Goal: Information Seeking & Learning: Check status

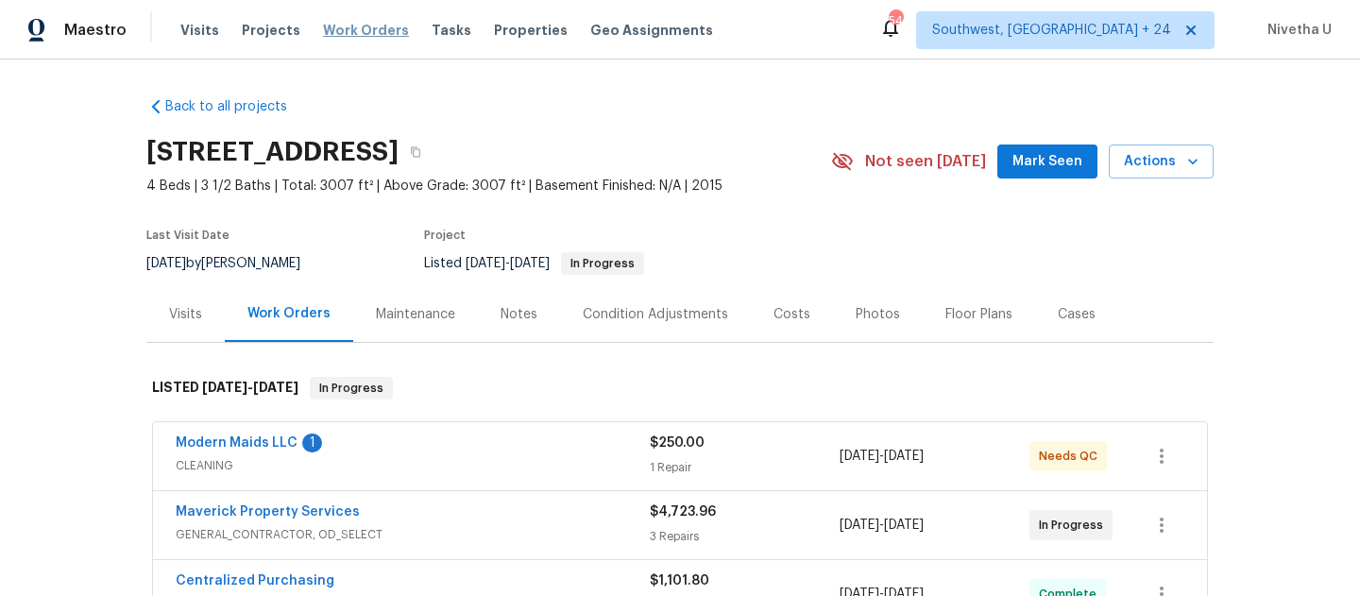
click at [357, 32] on span "Work Orders" at bounding box center [366, 30] width 86 height 19
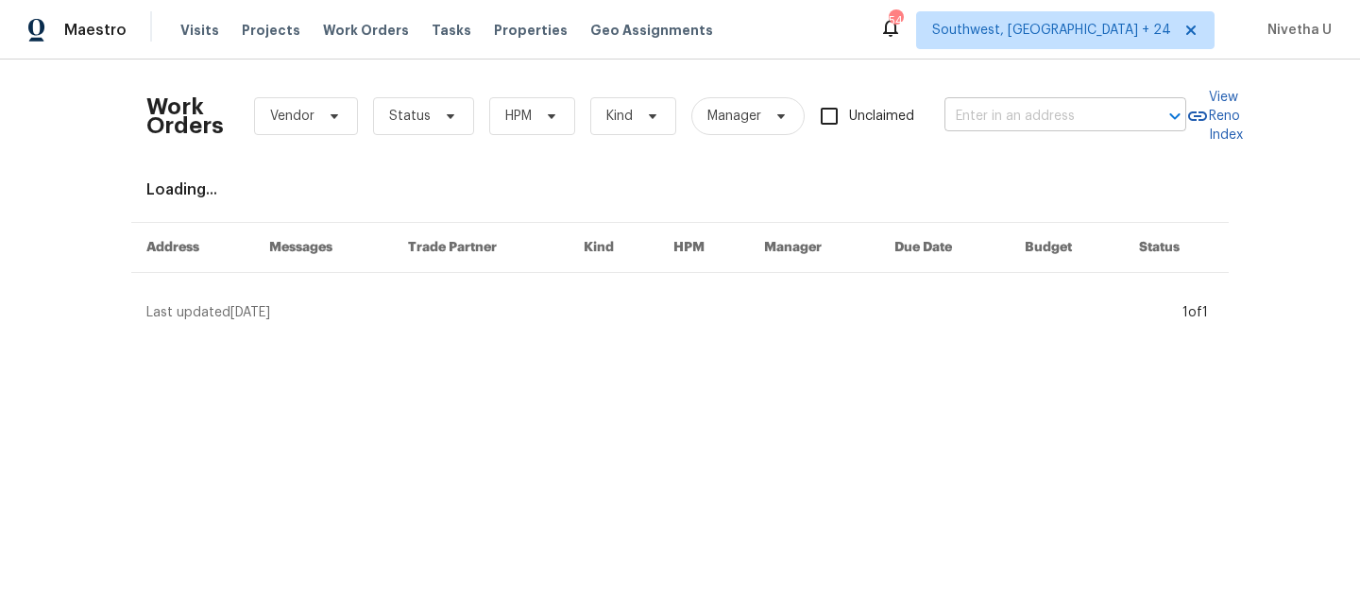
click at [961, 117] on input "text" at bounding box center [1039, 116] width 189 height 29
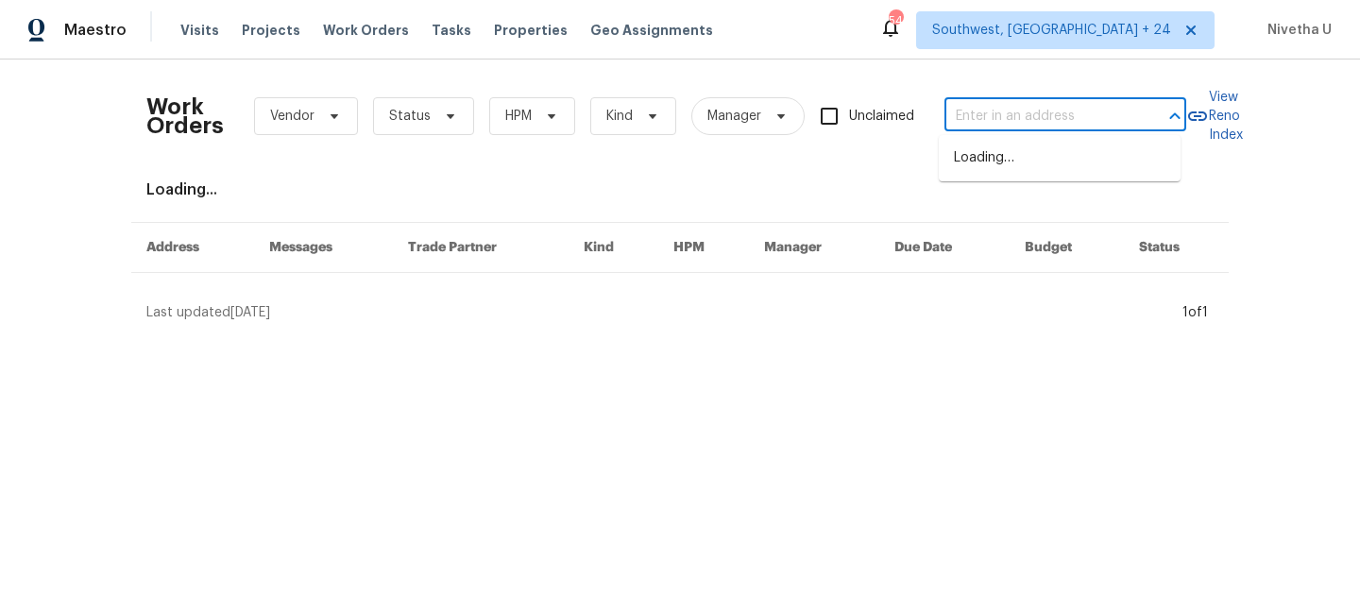
paste input "[STREET_ADDRESS]"
type input "[STREET_ADDRESS]"
click at [1027, 174] on li "[STREET_ADDRESS]" at bounding box center [1060, 158] width 242 height 31
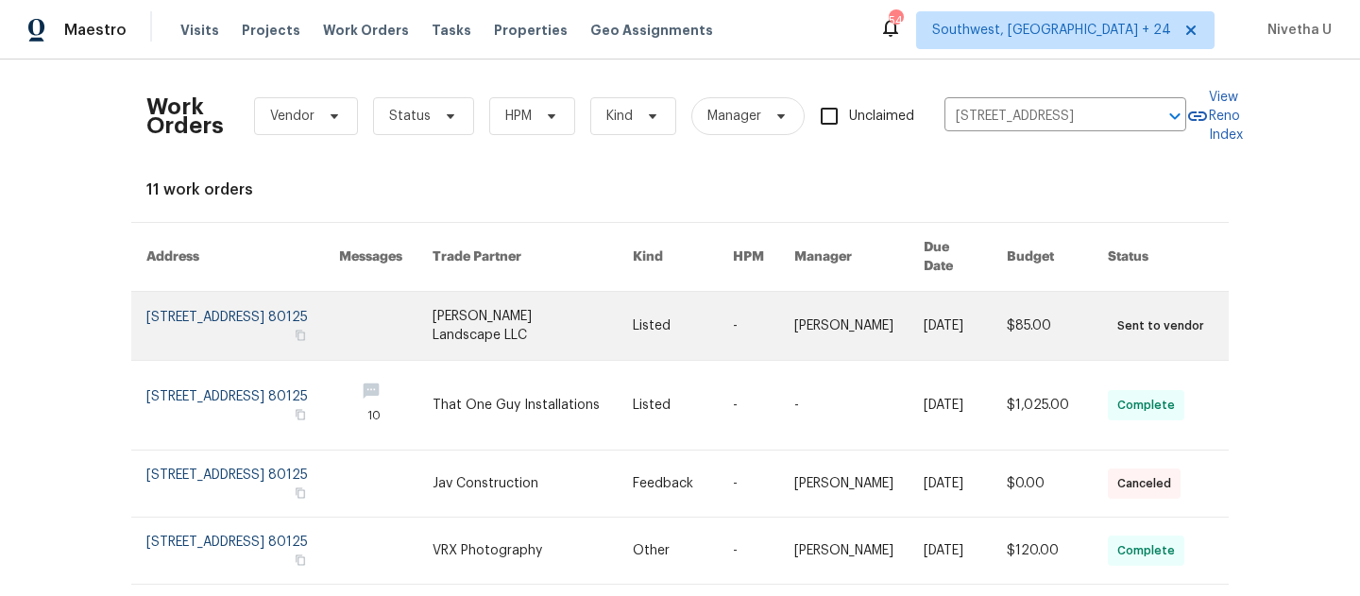
click at [202, 313] on link at bounding box center [242, 326] width 193 height 68
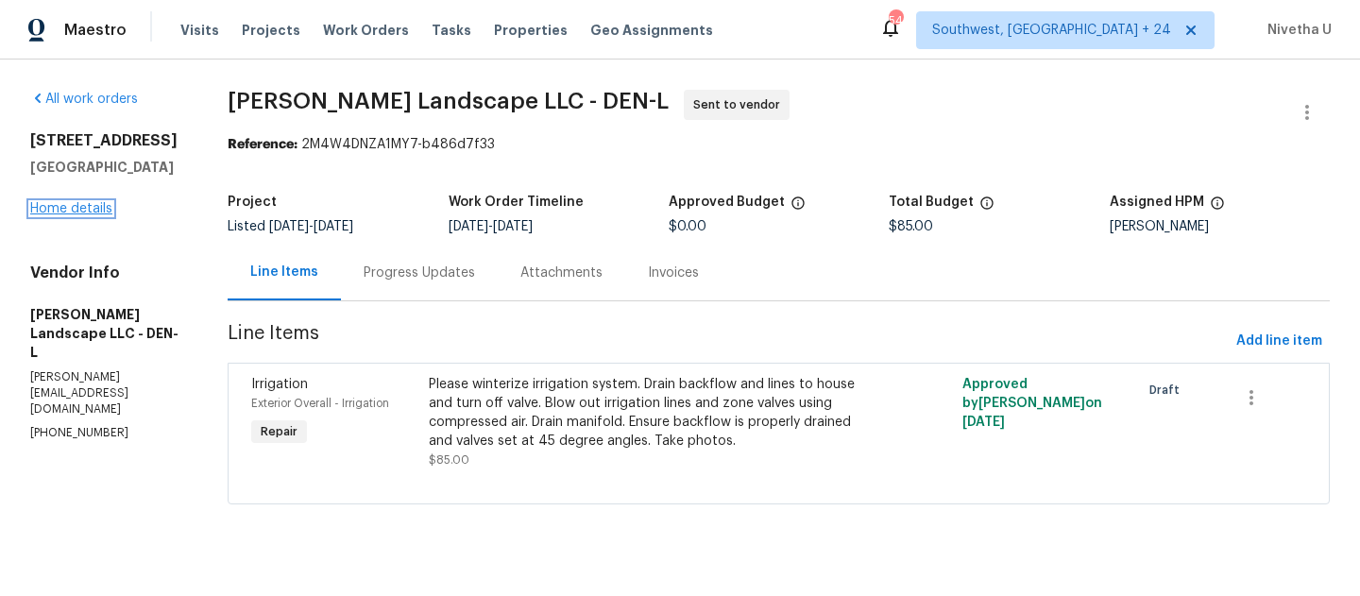
click at [78, 211] on link "Home details" at bounding box center [71, 208] width 82 height 13
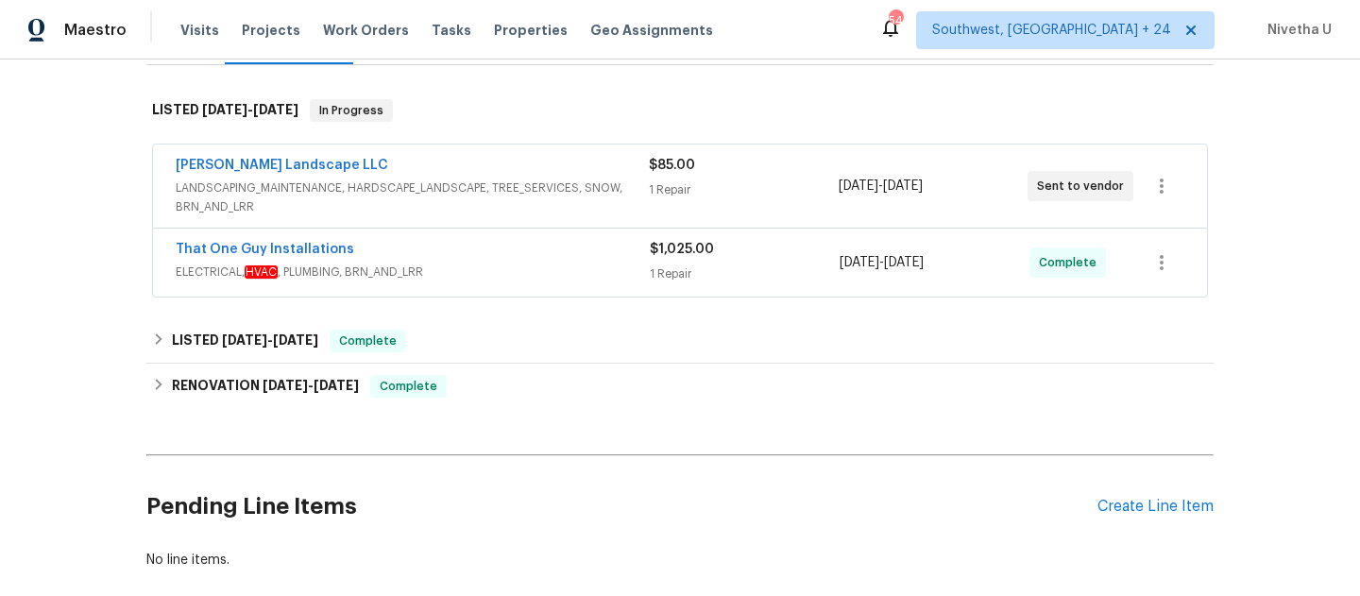
scroll to position [282, 0]
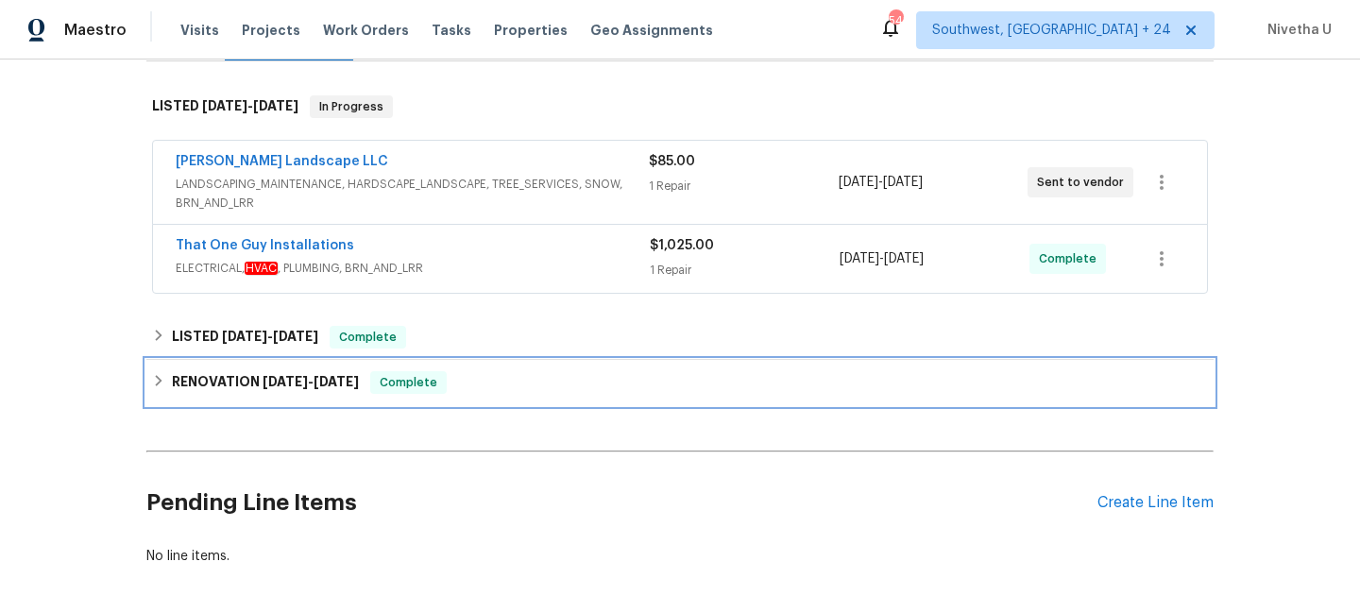
click at [506, 373] on div "RENOVATION [DATE] - [DATE] Complete" at bounding box center [680, 382] width 1056 height 23
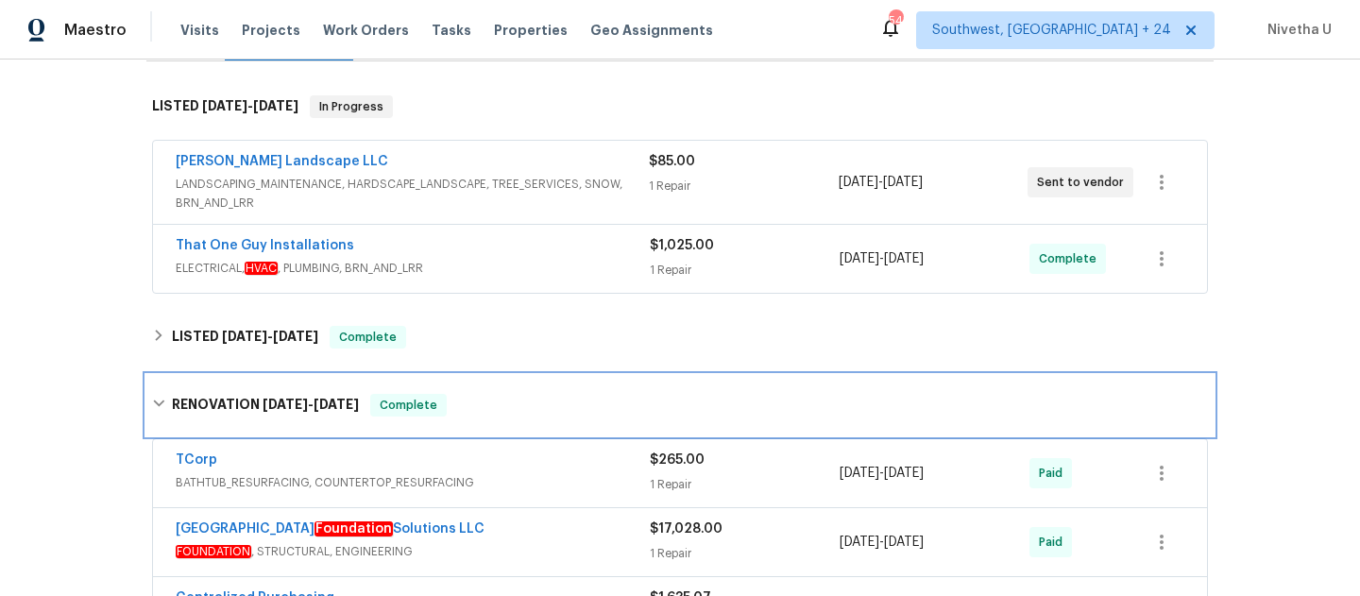
click at [506, 394] on div "RENOVATION [DATE] - [DATE] Complete" at bounding box center [680, 405] width 1056 height 23
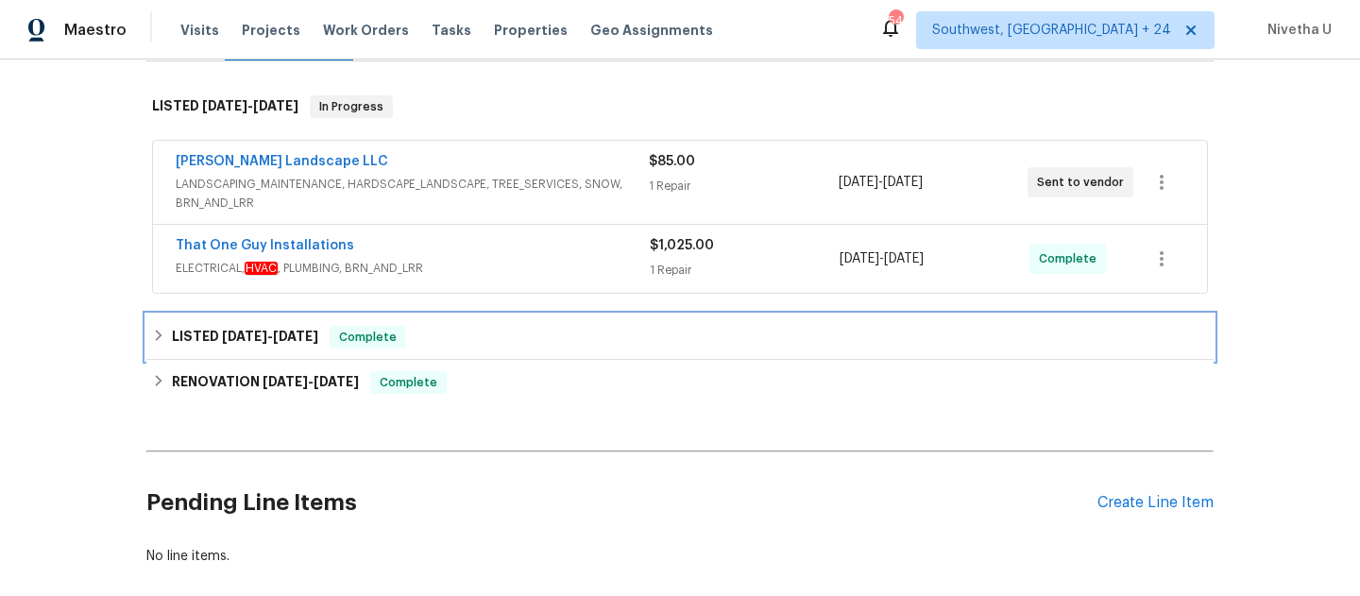
click at [482, 342] on div "LISTED [DATE] - [DATE] Complete" at bounding box center [680, 337] width 1056 height 23
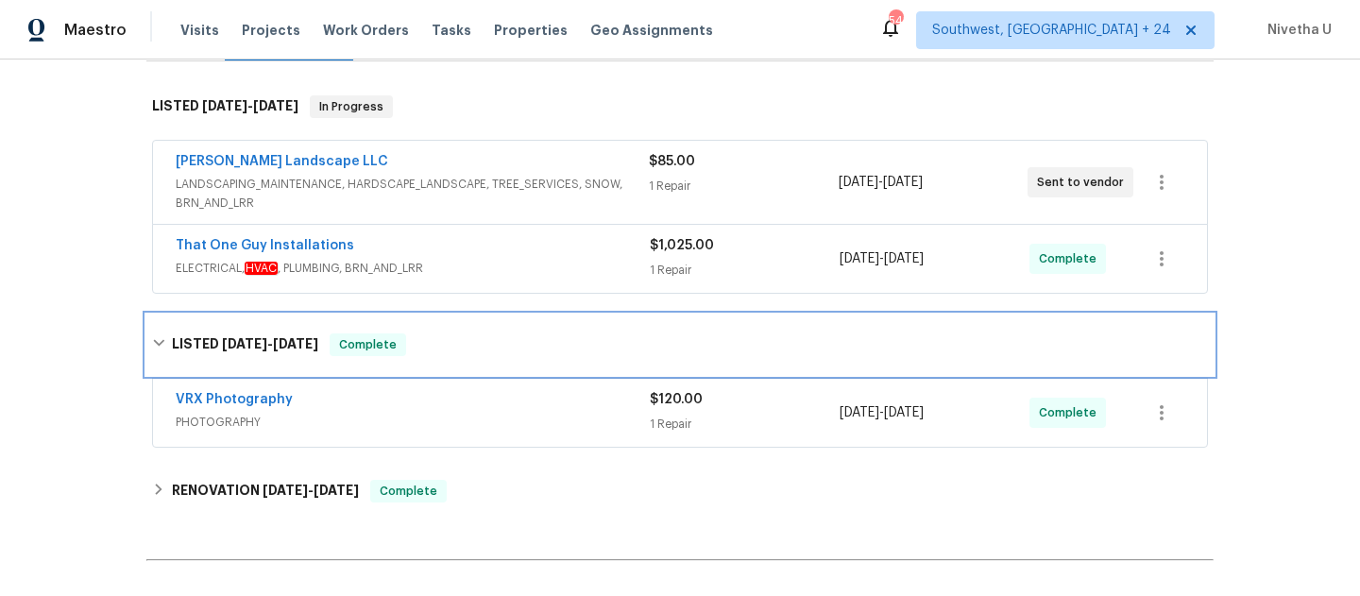
click at [482, 342] on div "LISTED [DATE] - [DATE] Complete" at bounding box center [680, 344] width 1056 height 23
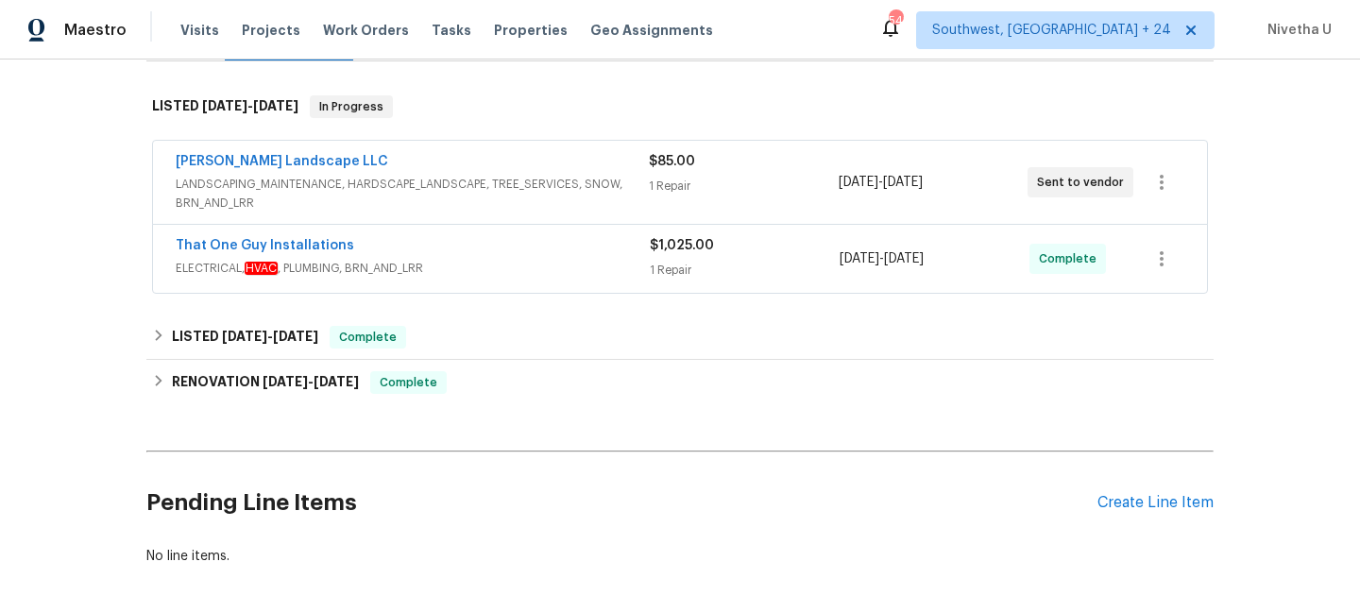
click at [522, 266] on span "ELECTRICAL, HVAC , PLUMBING, BRN_AND_LRR" at bounding box center [413, 268] width 474 height 19
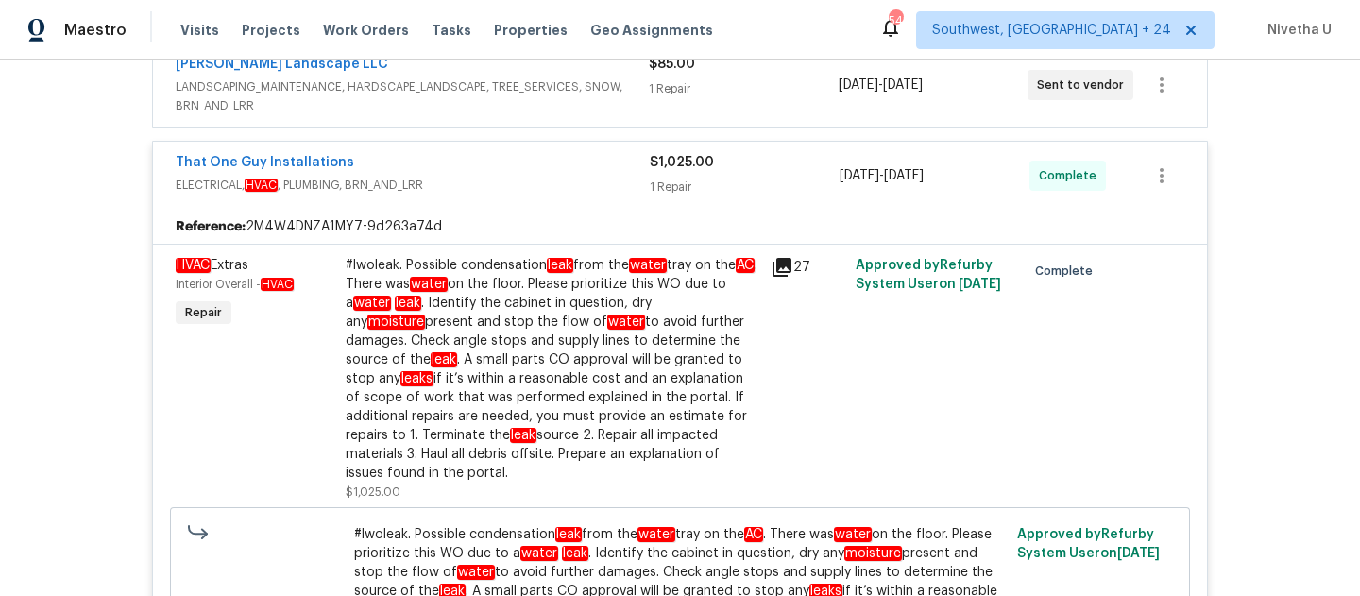
scroll to position [213, 0]
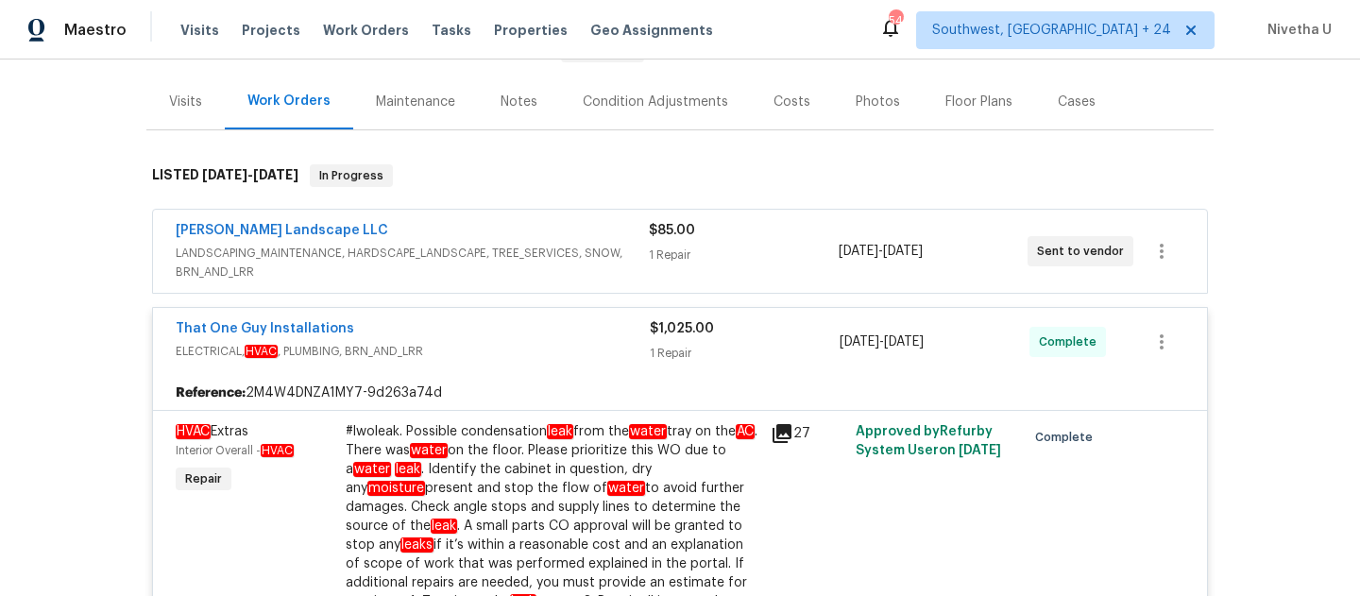
click at [540, 229] on div "[PERSON_NAME] Landscape LLC" at bounding box center [412, 232] width 473 height 23
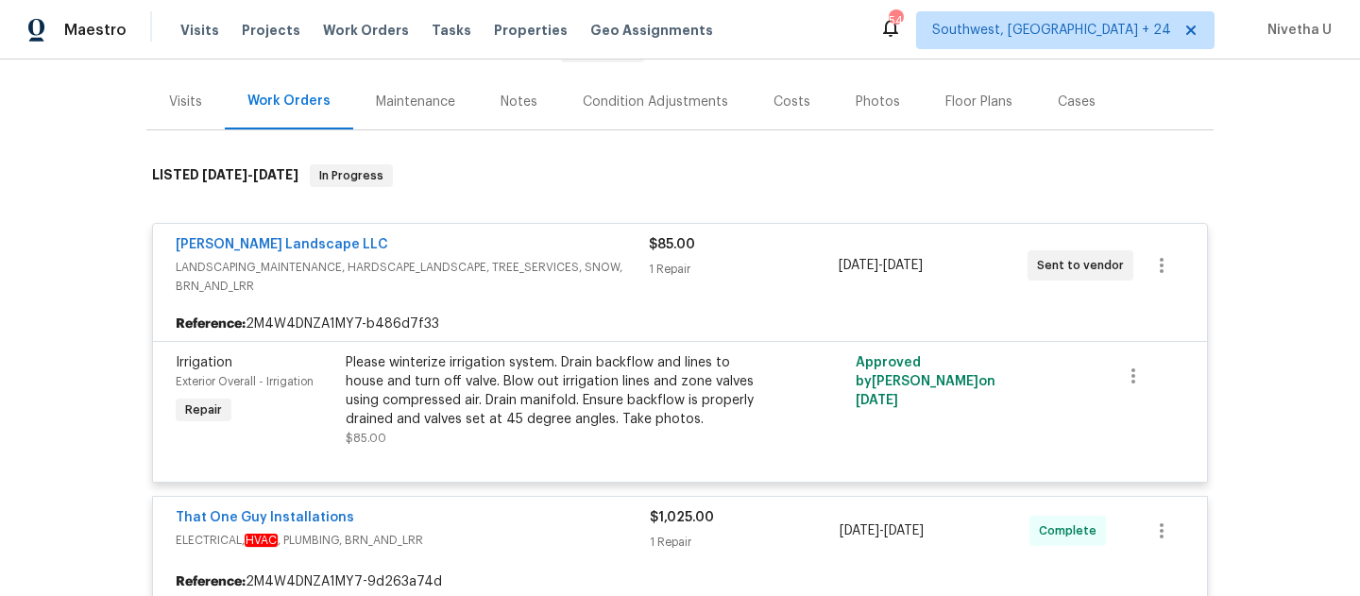
click at [540, 229] on div "[PERSON_NAME] Landscape LLC LANDSCAPING_MAINTENANCE, HARDSCAPE_LANDSCAPE, TREE_…" at bounding box center [680, 265] width 1054 height 83
click at [539, 246] on div "[PERSON_NAME] Landscape LLC" at bounding box center [412, 246] width 473 height 23
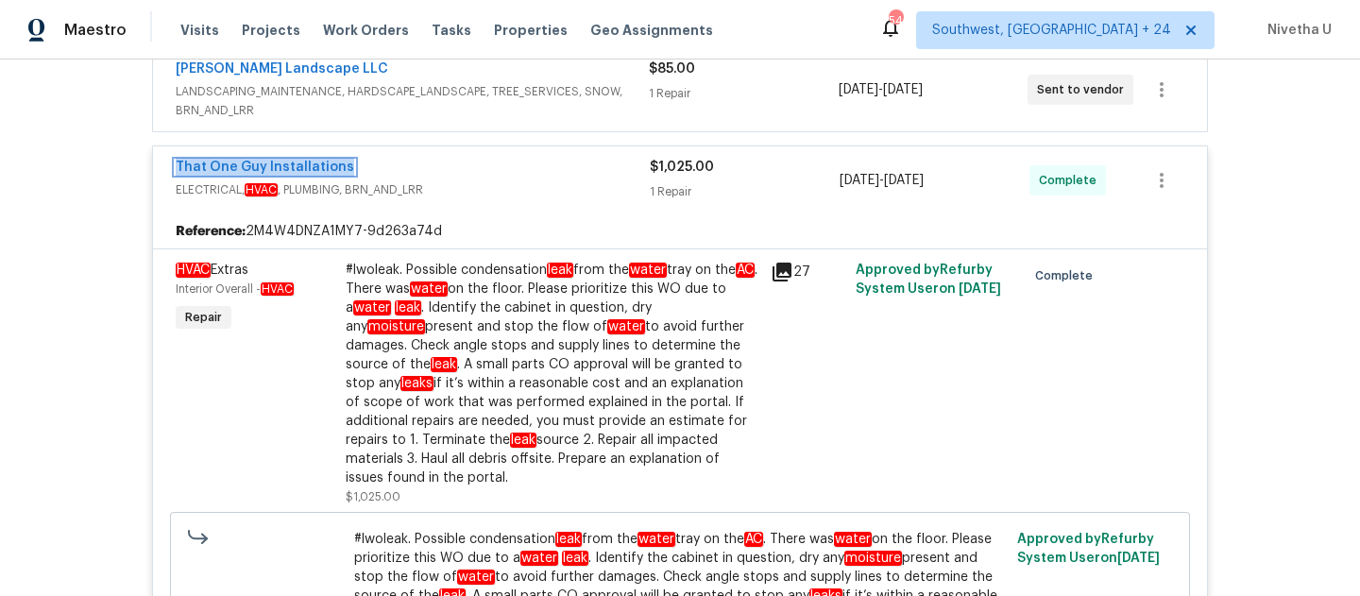
scroll to position [386, 0]
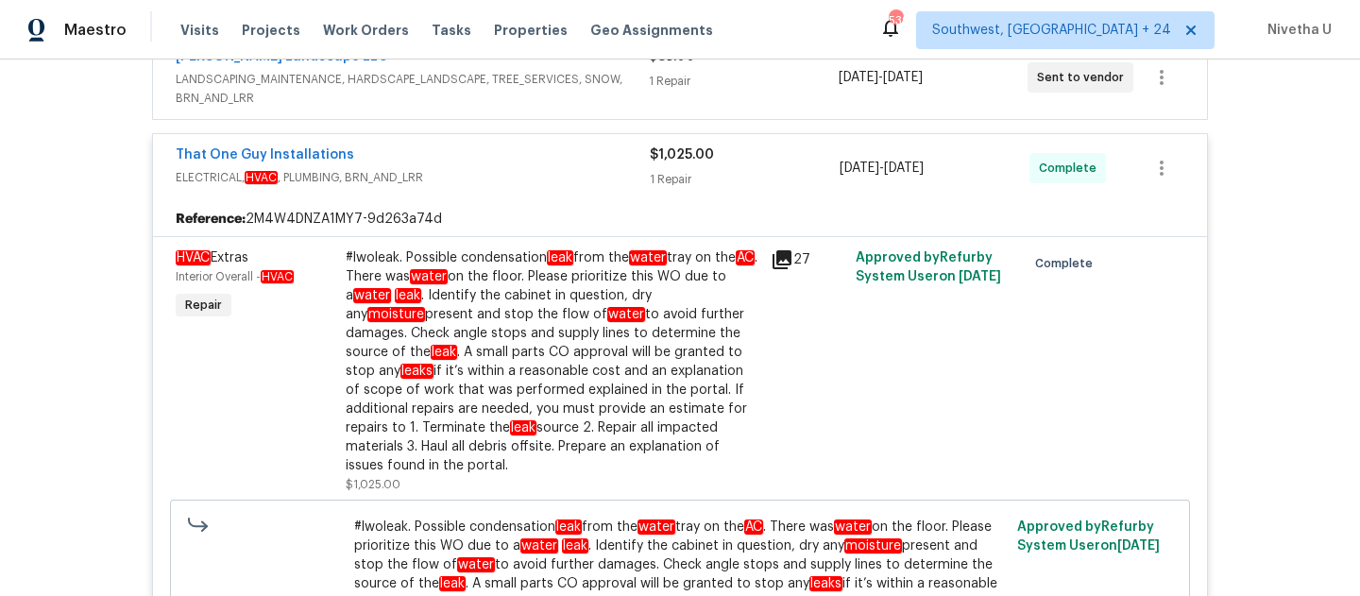
click at [548, 168] on span "ELECTRICAL, HVAC , PLUMBING, BRN_AND_LRR" at bounding box center [413, 177] width 474 height 19
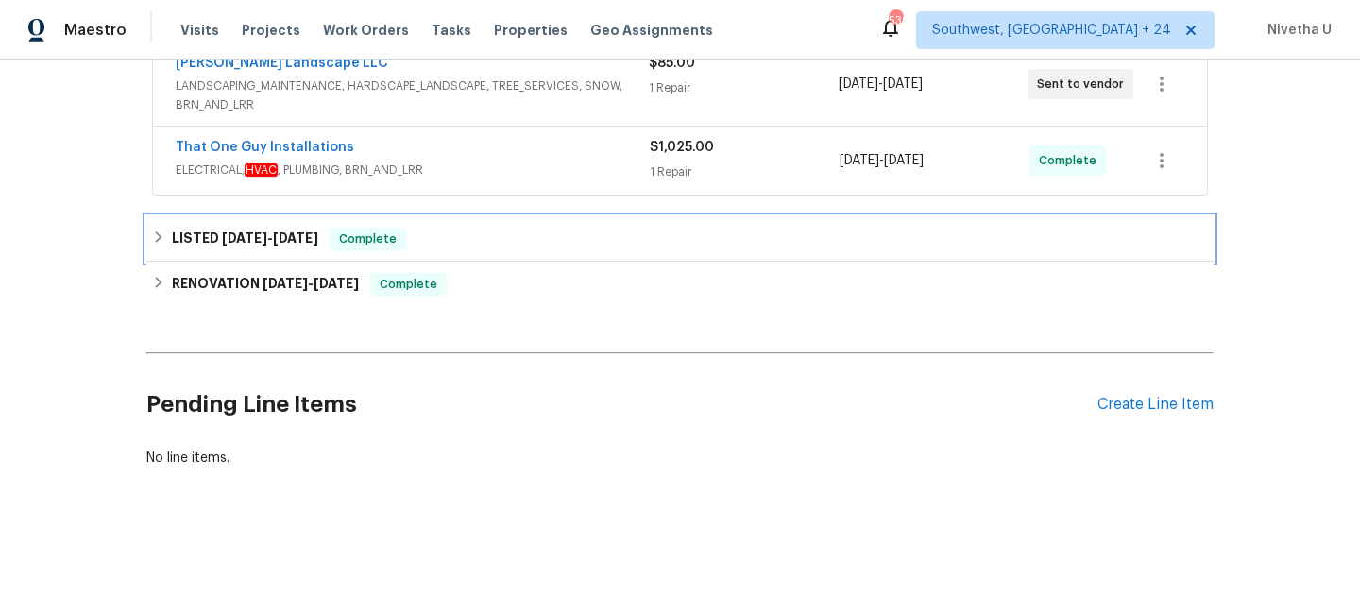
click at [504, 241] on div "LISTED [DATE] - [DATE] Complete" at bounding box center [680, 239] width 1056 height 23
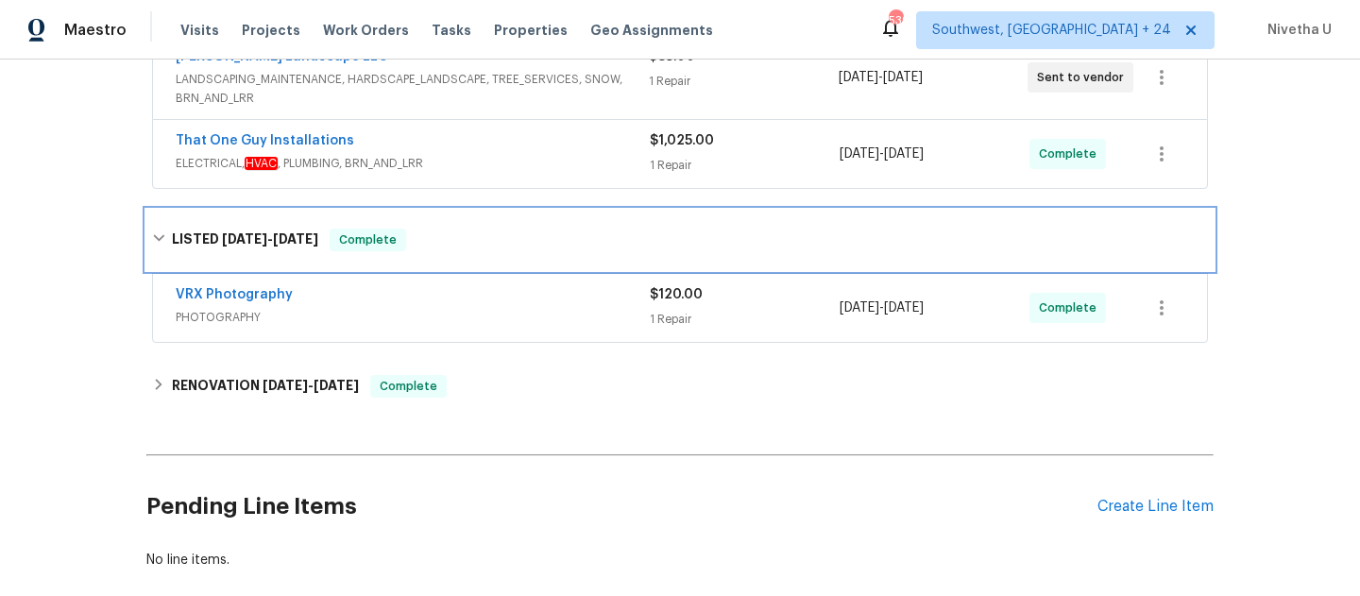
click at [504, 241] on div "LISTED [DATE] - [DATE] Complete" at bounding box center [680, 240] width 1056 height 23
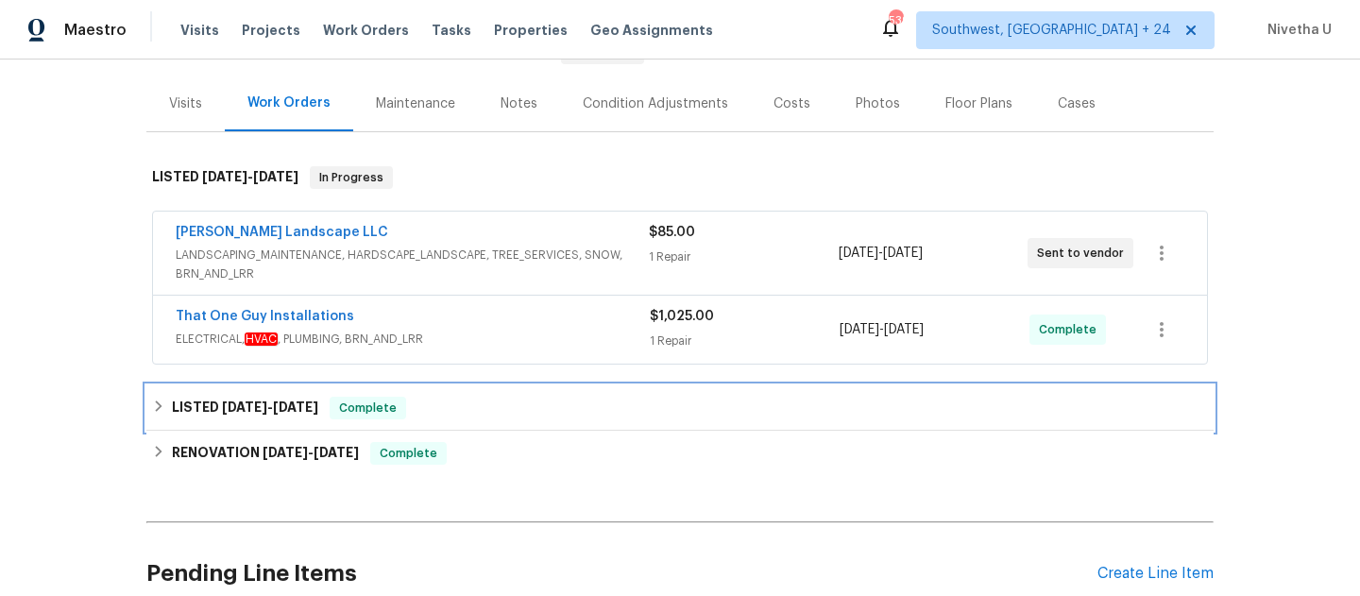
scroll to position [189, 0]
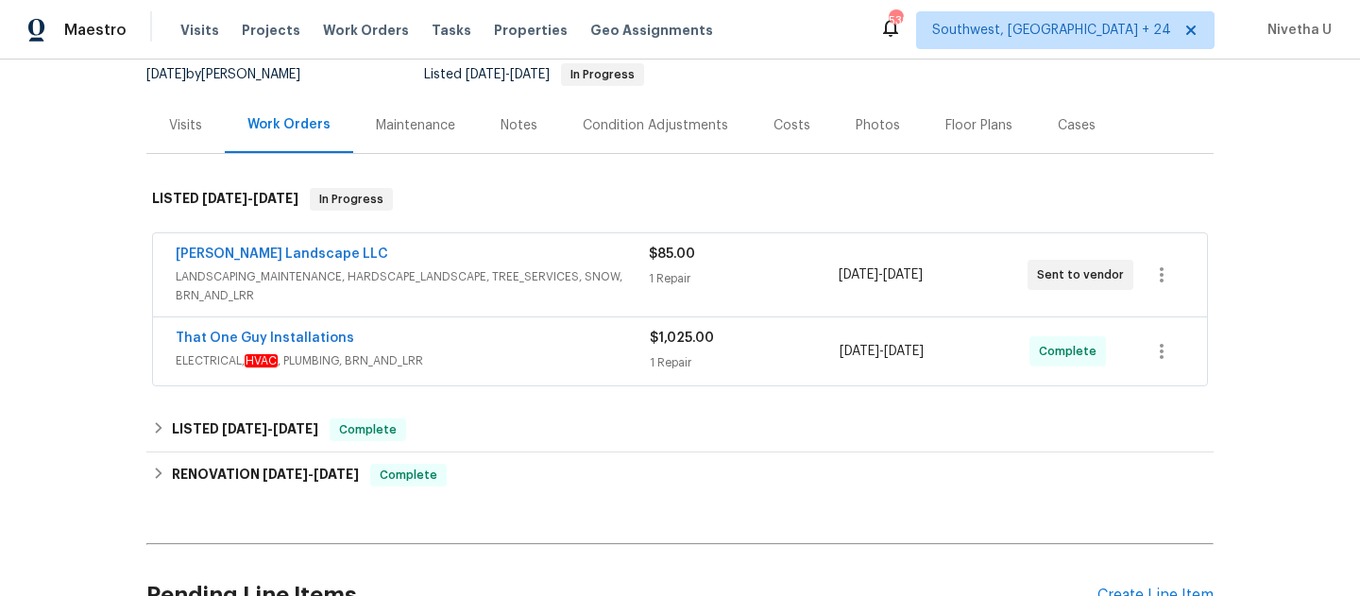
click at [508, 271] on span "LANDSCAPING_MAINTENANCE, HARDSCAPE_LANDSCAPE, TREE_SERVICES, SNOW, BRN_AND_LRR" at bounding box center [412, 286] width 473 height 38
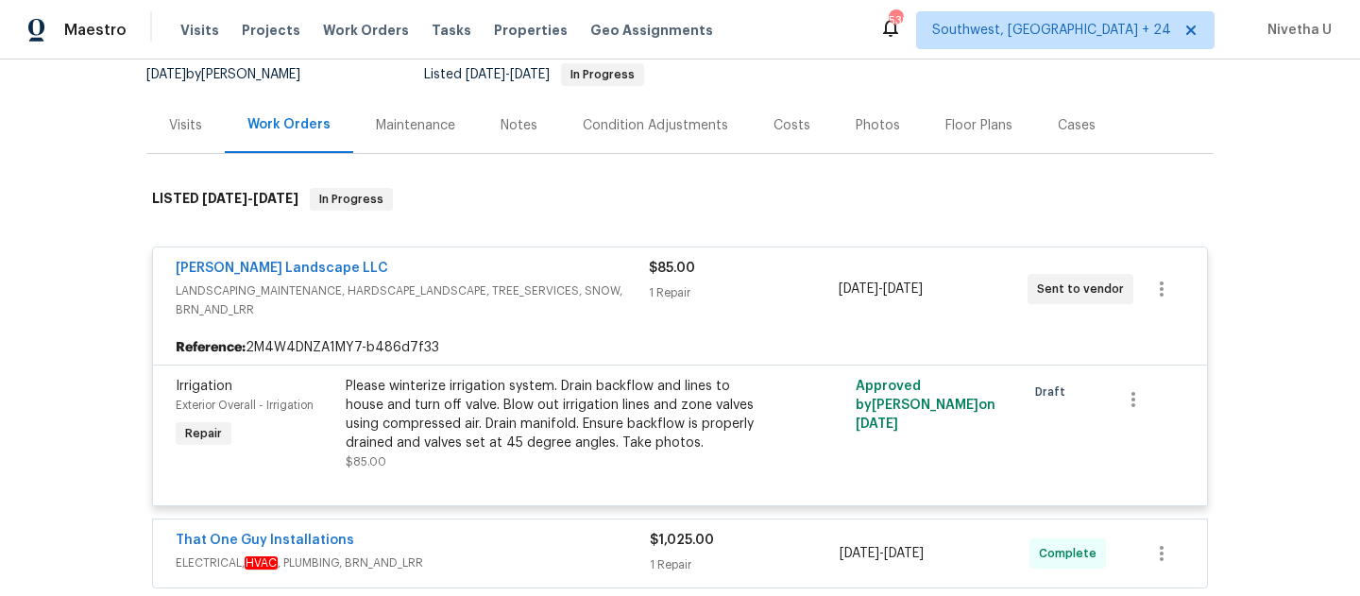
click at [508, 271] on div "[PERSON_NAME] Landscape LLC" at bounding box center [412, 270] width 473 height 23
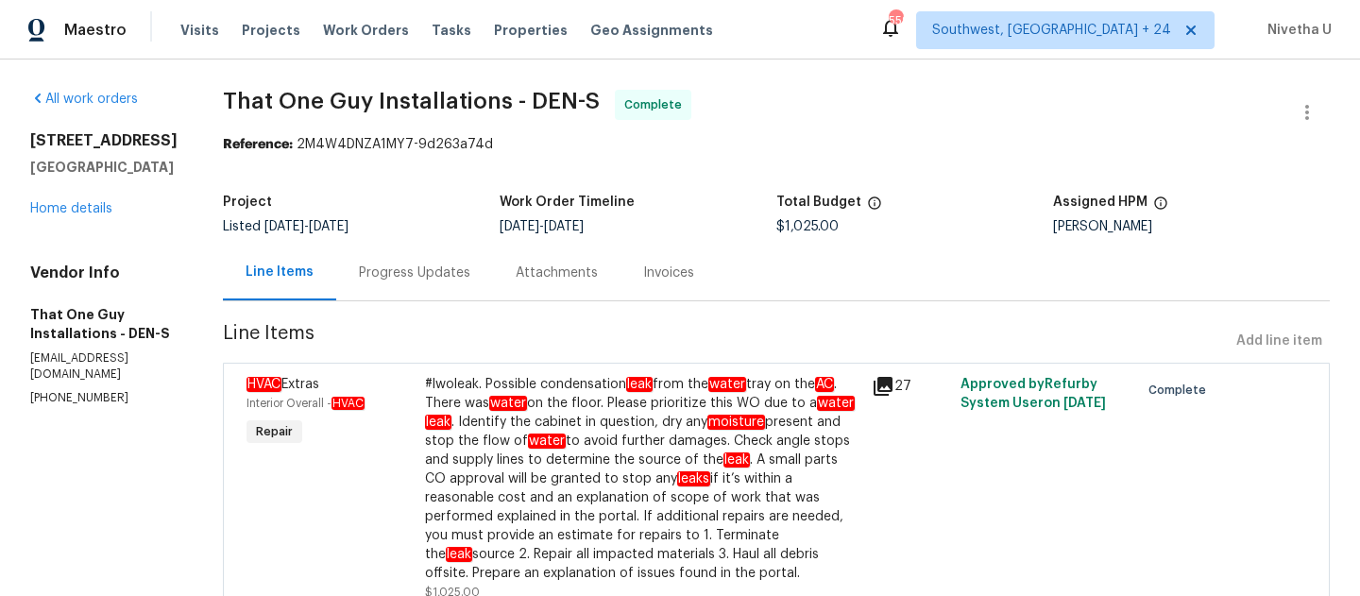
click at [373, 268] on div "Progress Updates" at bounding box center [414, 273] width 111 height 19
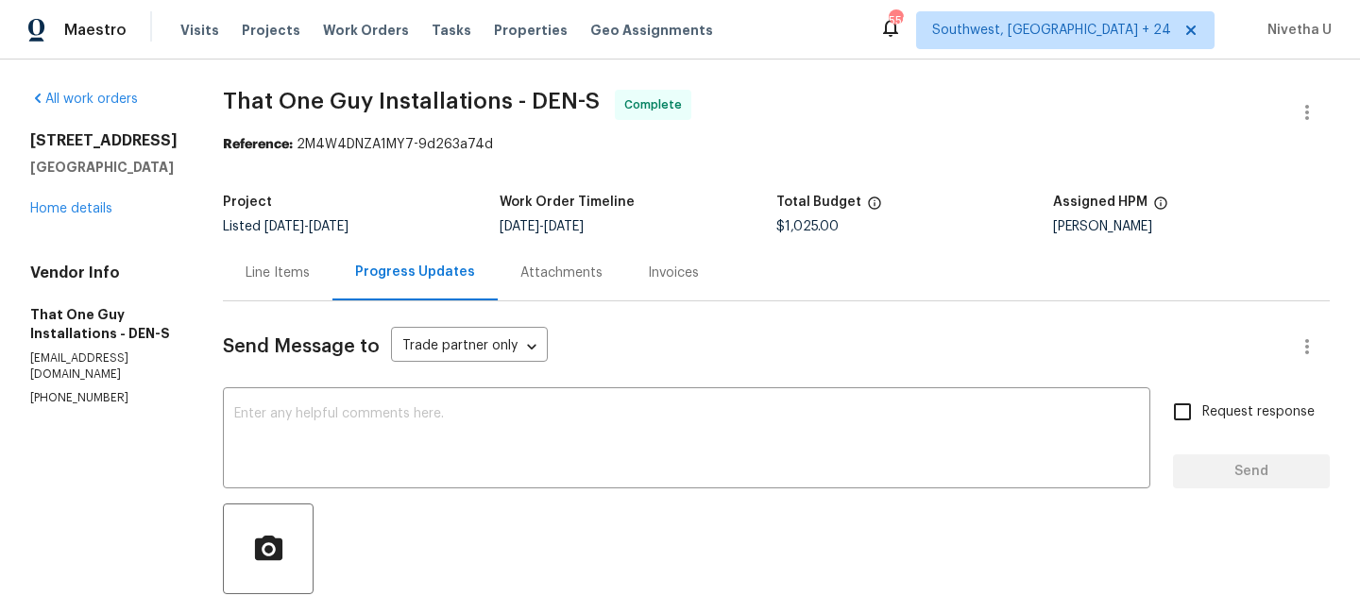
click at [246, 271] on div "Line Items" at bounding box center [278, 273] width 64 height 19
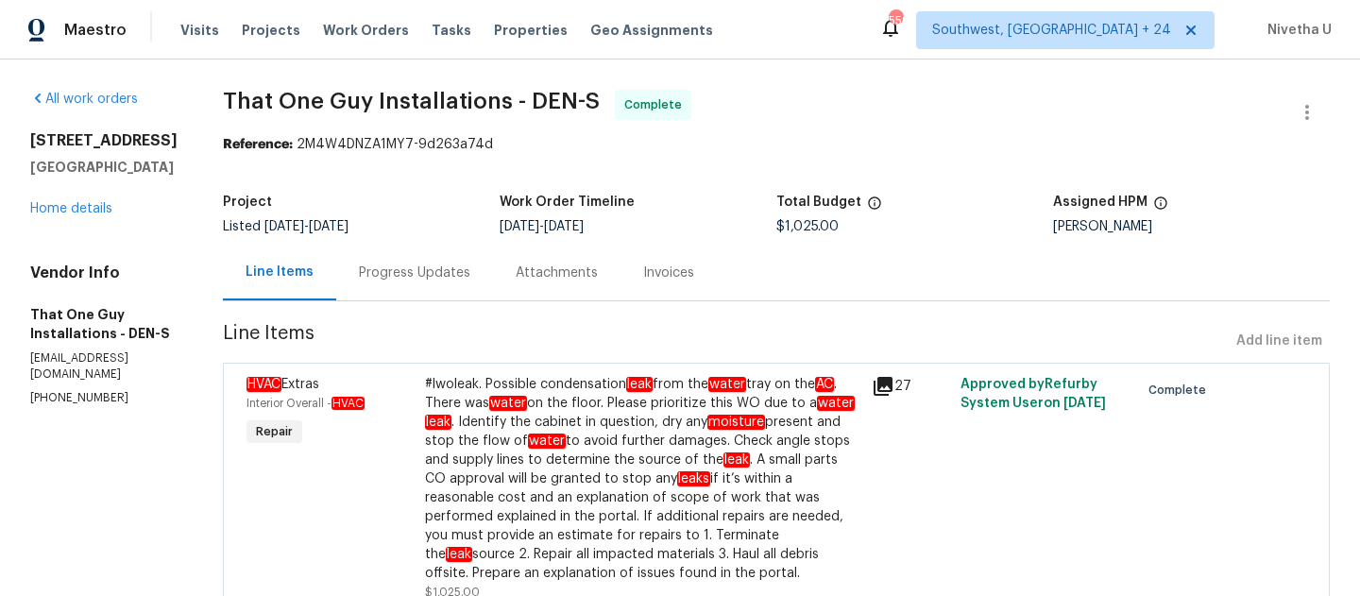
click at [364, 265] on div "Progress Updates" at bounding box center [414, 273] width 111 height 19
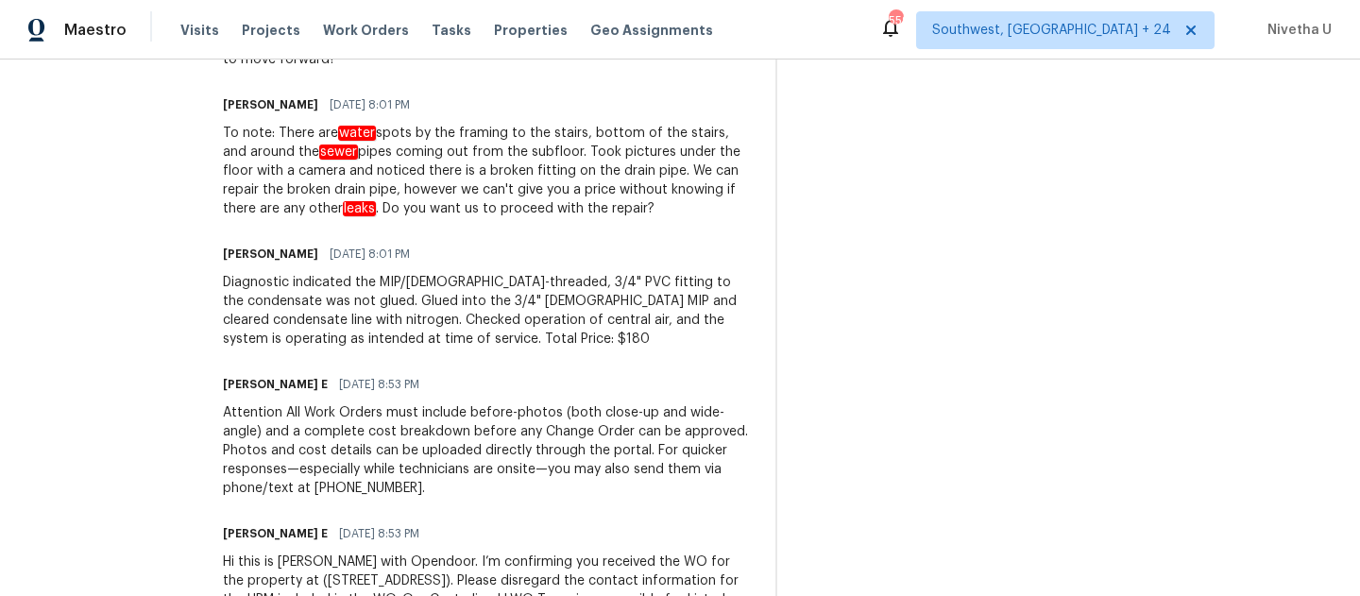
scroll to position [2575, 0]
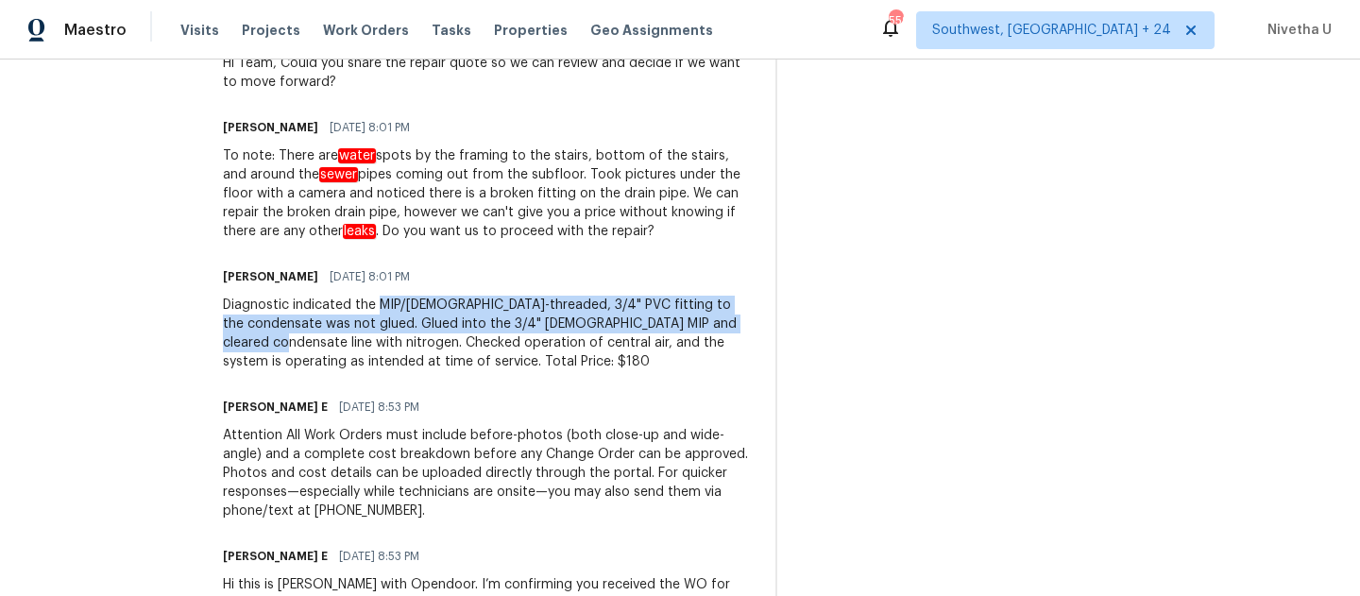
drag, startPoint x: 340, startPoint y: 251, endPoint x: 698, endPoint y: 269, distance: 358.5
click at [698, 296] on div "Diagnostic indicated the MIP/[DEMOGRAPHIC_DATA]-threaded, 3/4" PVC fitting to t…" at bounding box center [488, 334] width 530 height 76
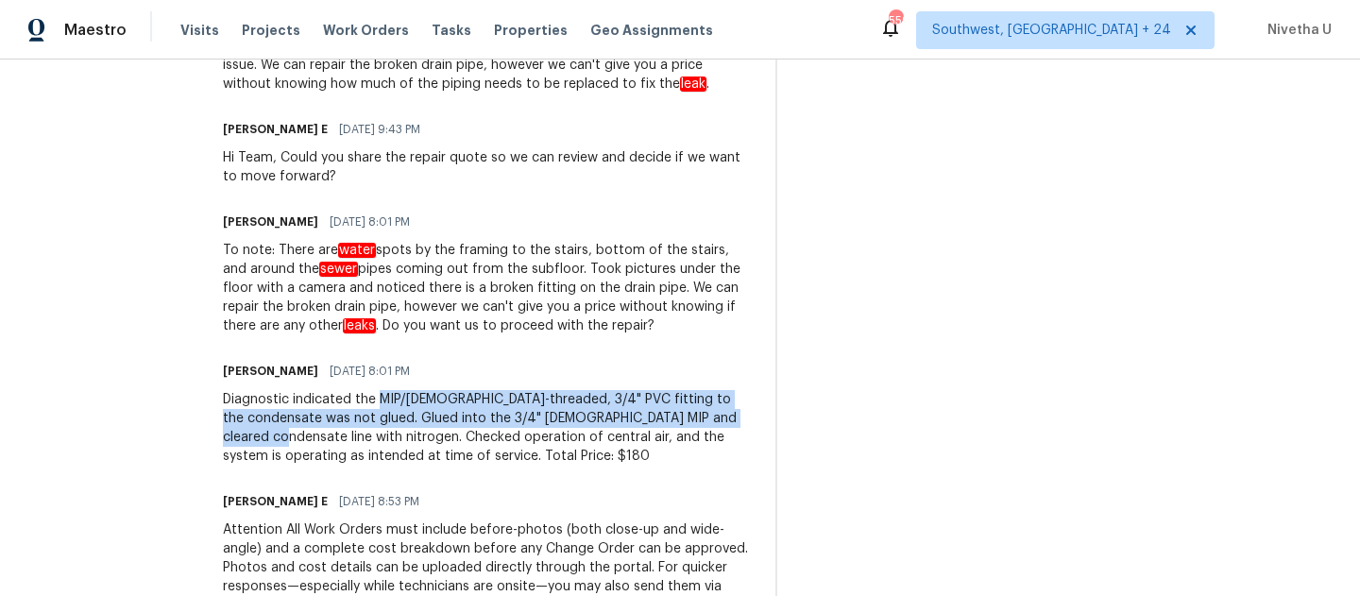
scroll to position [2428, 0]
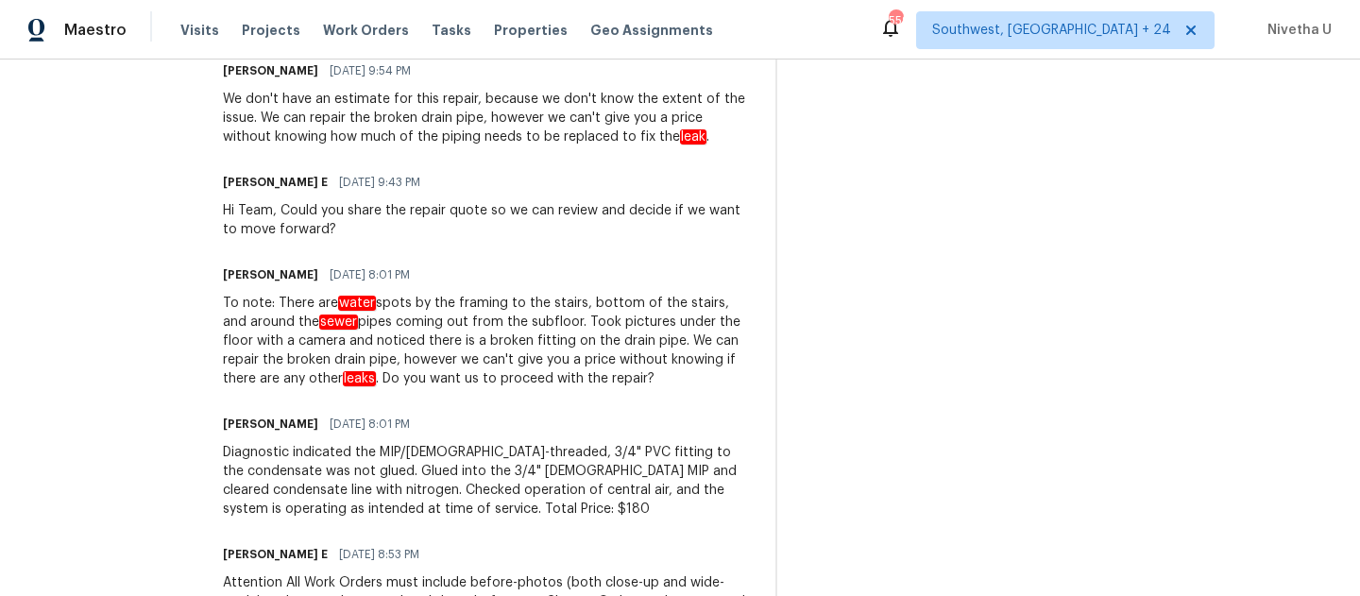
click at [410, 411] on div "[PERSON_NAME] [DATE] 8:01 PM" at bounding box center [488, 424] width 530 height 26
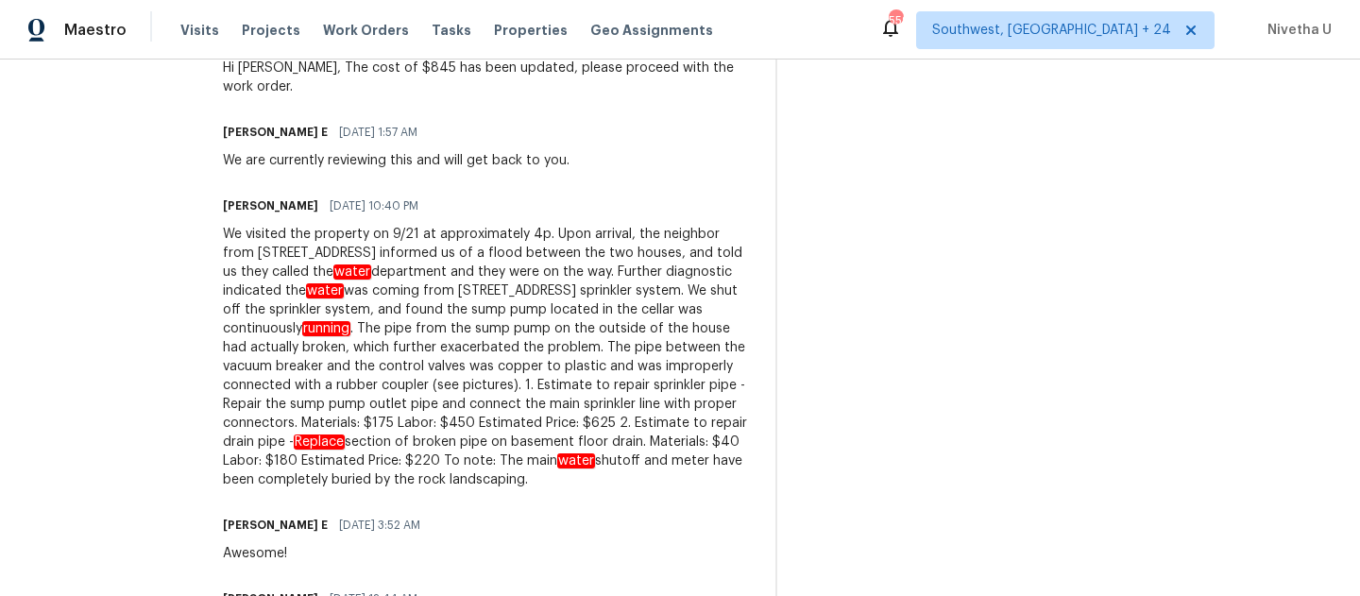
scroll to position [1397, 0]
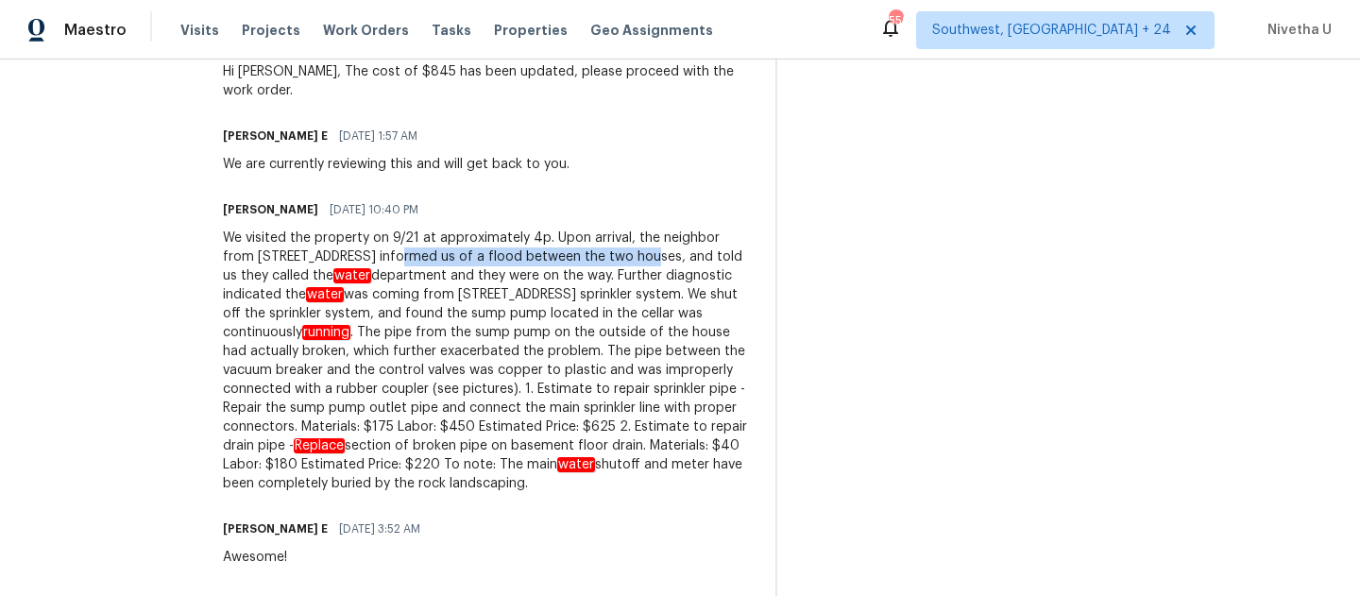
drag, startPoint x: 327, startPoint y: 214, endPoint x: 571, endPoint y: 207, distance: 243.9
click at [572, 229] on div "We visited the property on 9/21 at approximately 4p. Upon arrival, the neighbor…" at bounding box center [488, 361] width 530 height 265
click at [658, 140] on div "Trade Partner Updates [PERSON_NAME] E [DATE] 4:07 AM The work order is approved…" at bounding box center [488, 584] width 530 height 2681
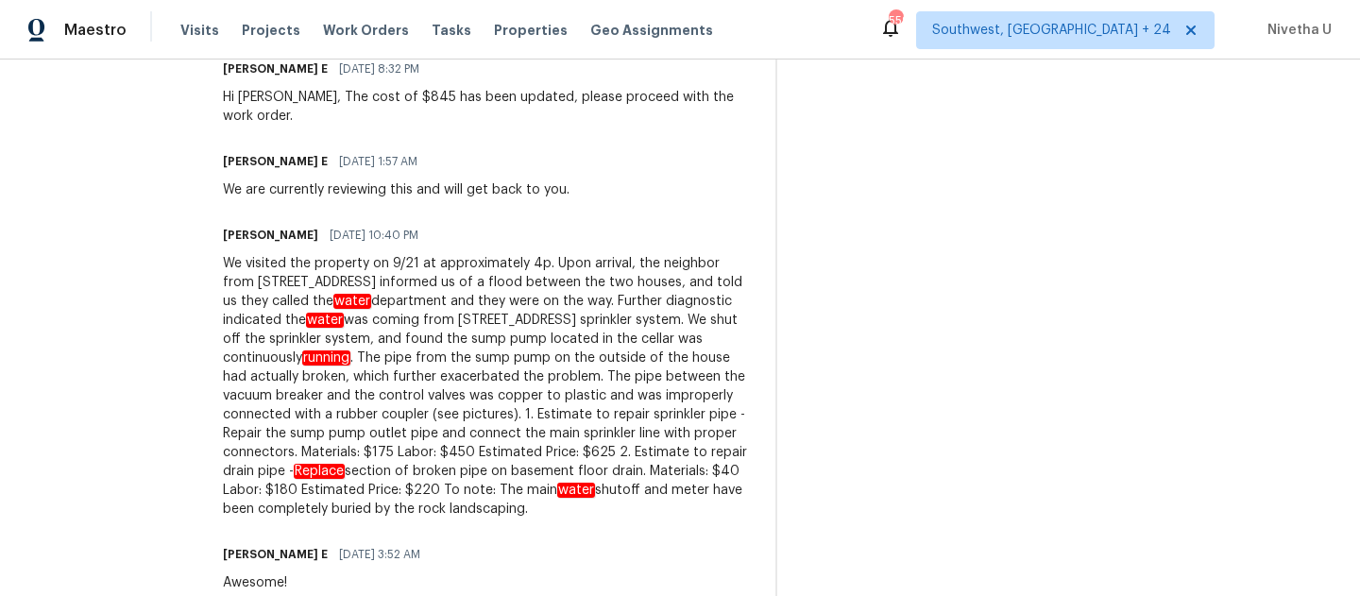
scroll to position [1379, 0]
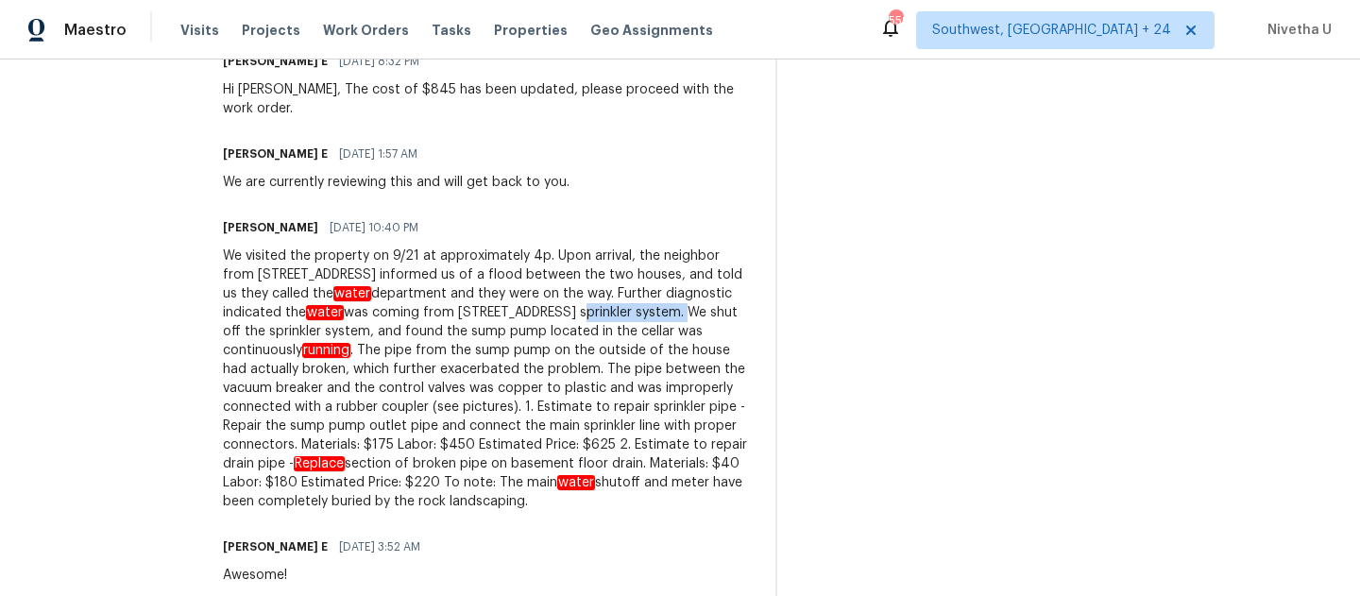
drag, startPoint x: 473, startPoint y: 276, endPoint x: 579, endPoint y: 275, distance: 105.8
click at [580, 275] on div "We visited the property on 9/21 at approximately 4p. Upon arrival, the neighbor…" at bounding box center [488, 379] width 530 height 265
drag, startPoint x: 496, startPoint y: 370, endPoint x: 561, endPoint y: 368, distance: 65.2
click at [562, 371] on div "We visited the property on 9/21 at approximately 4p. Upon arrival, the neighbor…" at bounding box center [488, 379] width 530 height 265
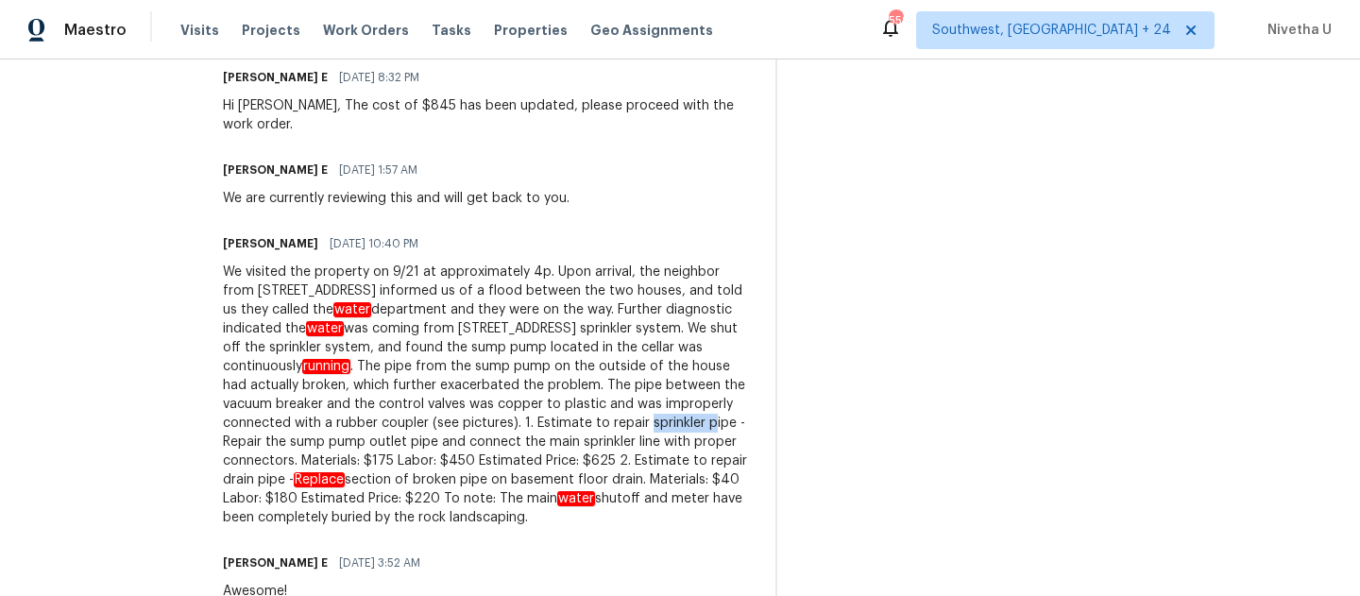
click at [499, 386] on div "We visited the property on 9/21 at approximately 4p. Upon arrival, the neighbor…" at bounding box center [488, 395] width 530 height 265
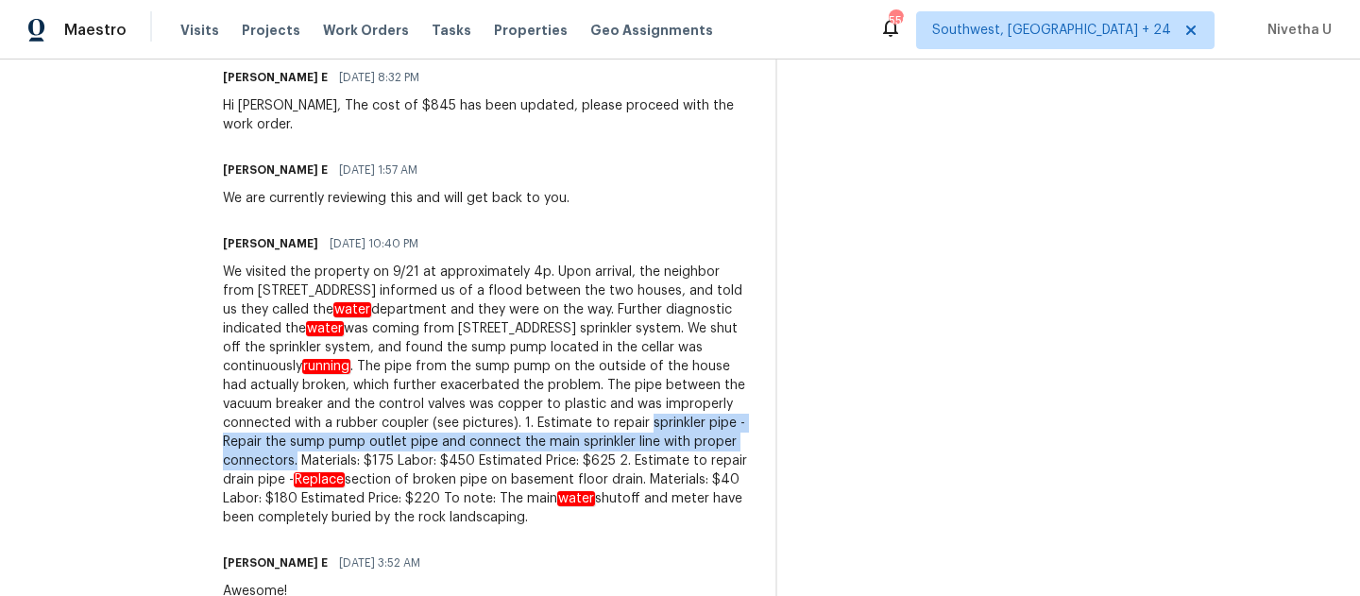
drag, startPoint x: 499, startPoint y: 386, endPoint x: 704, endPoint y: 399, distance: 205.4
click at [704, 399] on div "We visited the property on 9/21 at approximately 4p. Upon arrival, the neighbor…" at bounding box center [488, 395] width 530 height 265
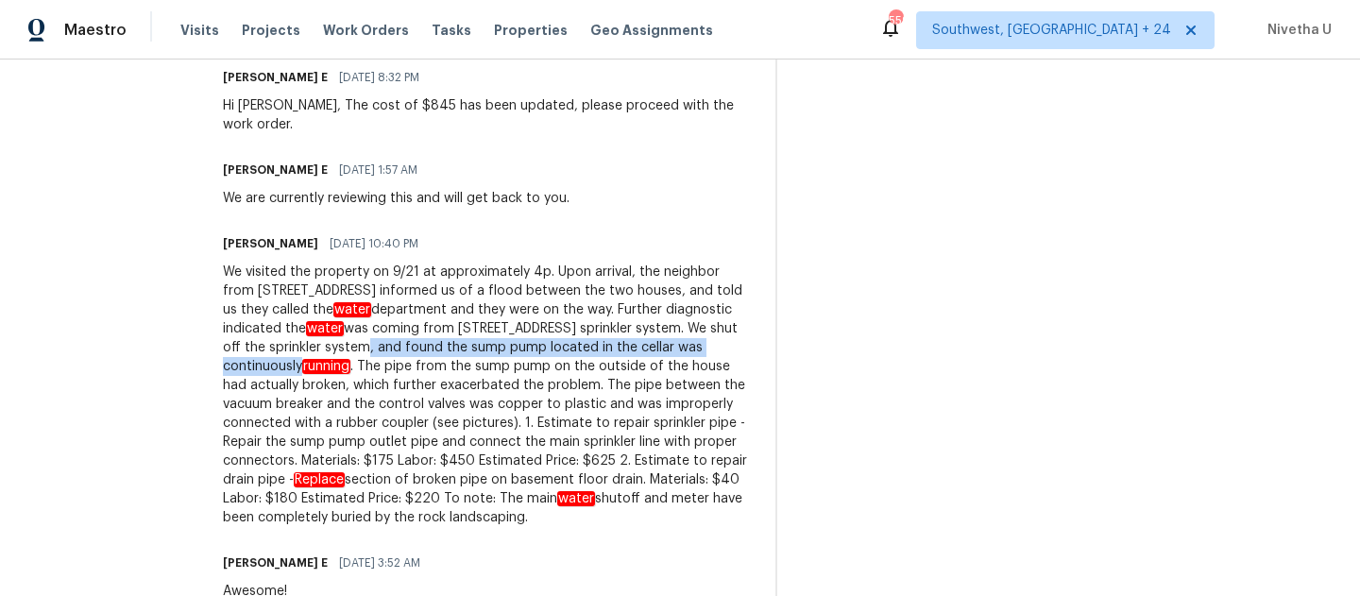
drag, startPoint x: 282, startPoint y: 310, endPoint x: 721, endPoint y: 312, distance: 438.4
click at [721, 312] on div "We visited the property on 9/21 at approximately 4p. Upon arrival, the neighbor…" at bounding box center [488, 395] width 530 height 265
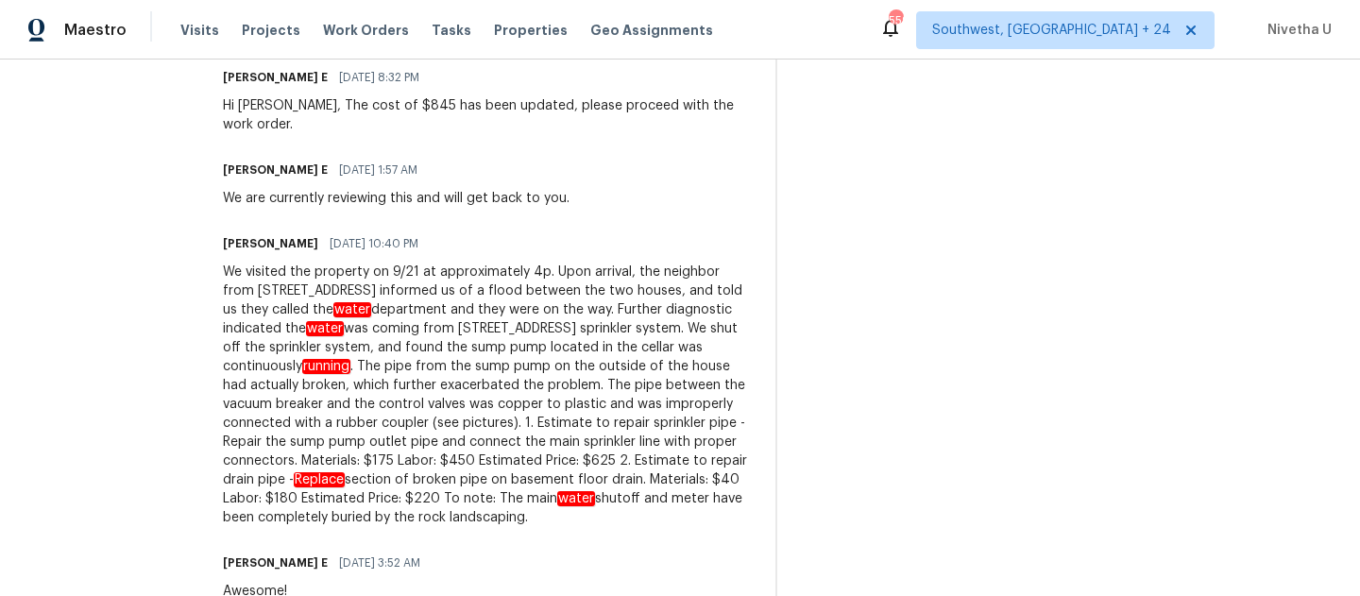
click at [302, 359] on em "running" at bounding box center [326, 366] width 48 height 15
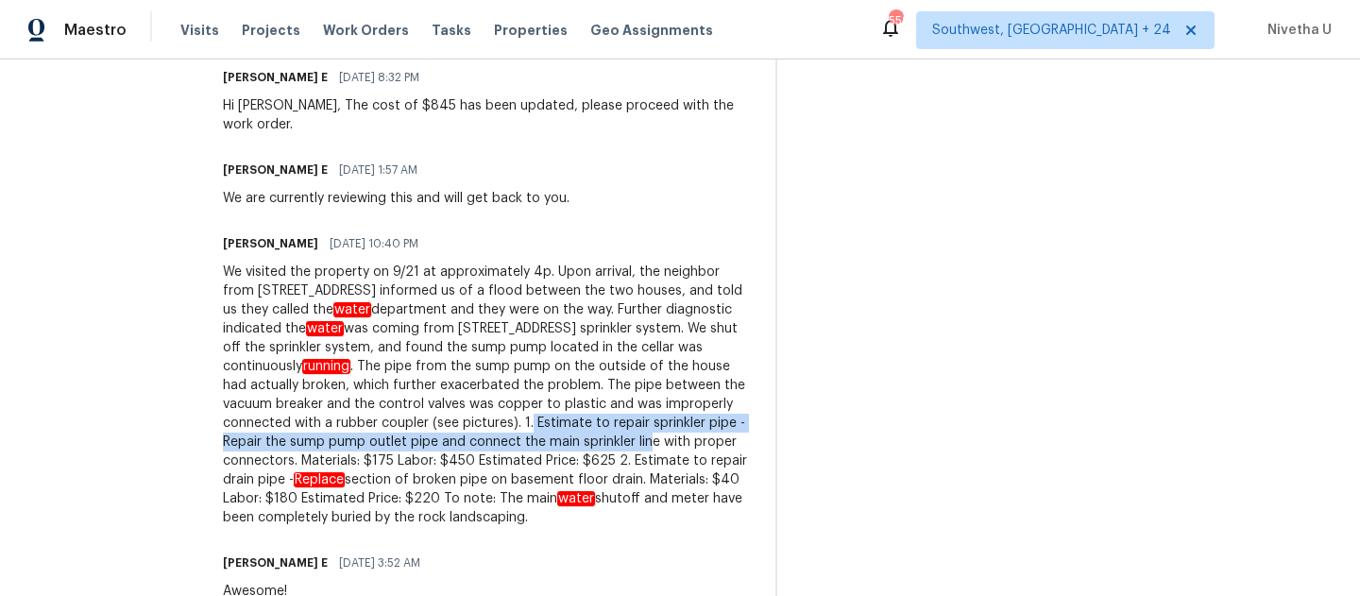
drag, startPoint x: 380, startPoint y: 384, endPoint x: 506, endPoint y: 402, distance: 127.9
click at [506, 402] on div "We visited the property on 9/21 at approximately 4p. Upon arrival, the neighbor…" at bounding box center [488, 395] width 530 height 265
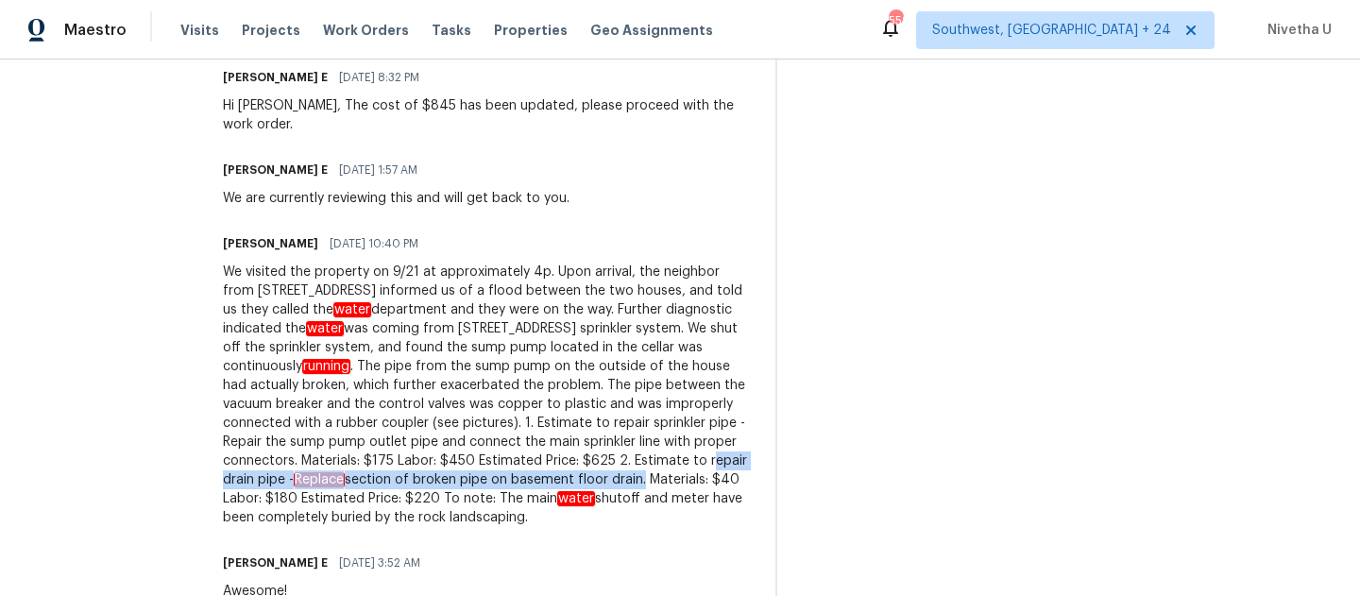
drag, startPoint x: 590, startPoint y: 424, endPoint x: 527, endPoint y: 441, distance: 64.6
click at [527, 441] on div "We visited the property on 9/21 at approximately 4p. Upon arrival, the neighbor…" at bounding box center [488, 395] width 530 height 265
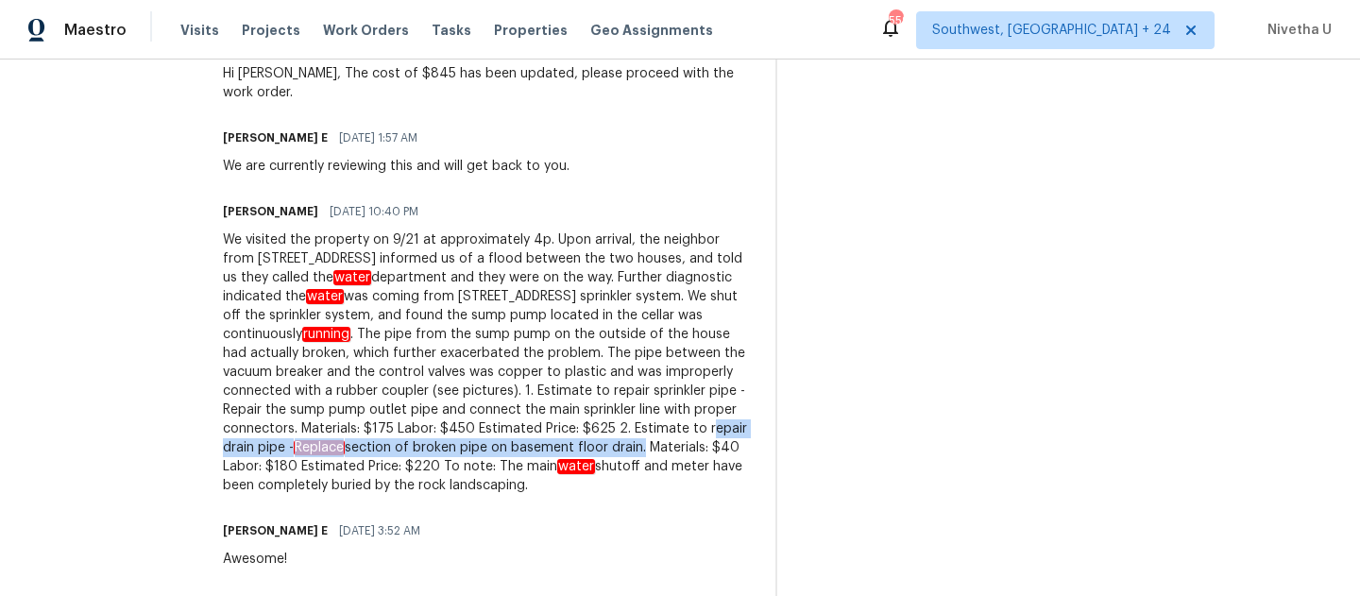
scroll to position [1399, 0]
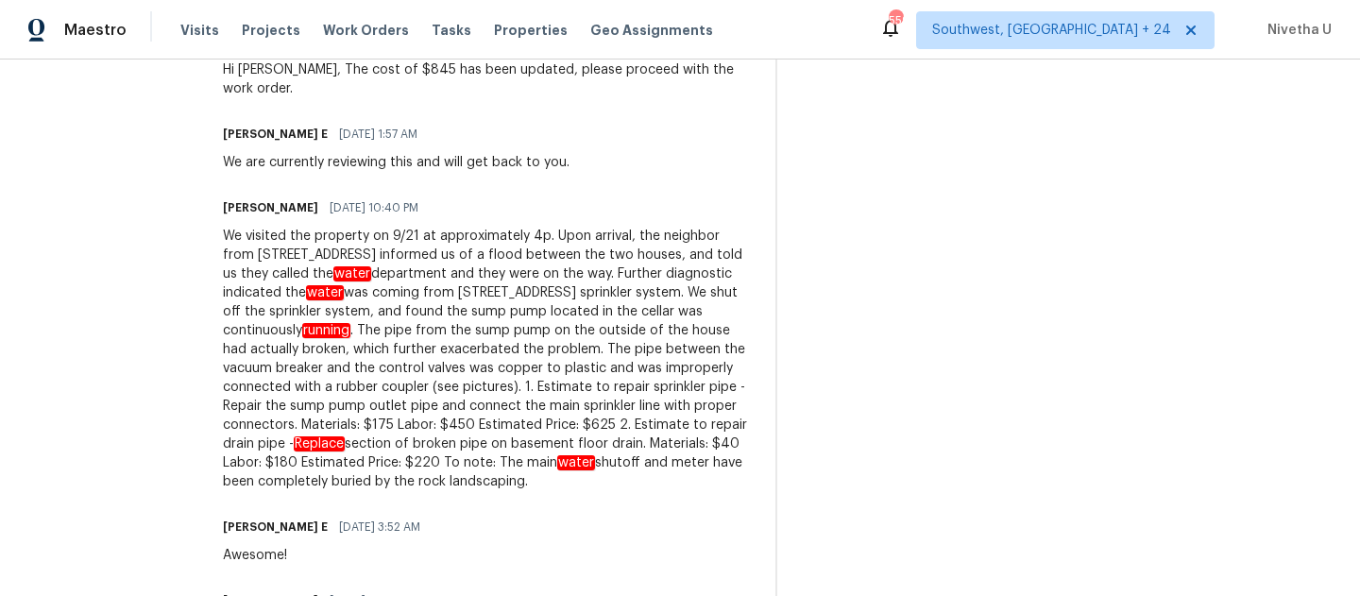
drag, startPoint x: 588, startPoint y: 386, endPoint x: 695, endPoint y: 394, distance: 108.0
click at [695, 394] on div "We visited the property on 9/21 at approximately 4p. Upon arrival, the neighbor…" at bounding box center [488, 359] width 530 height 265
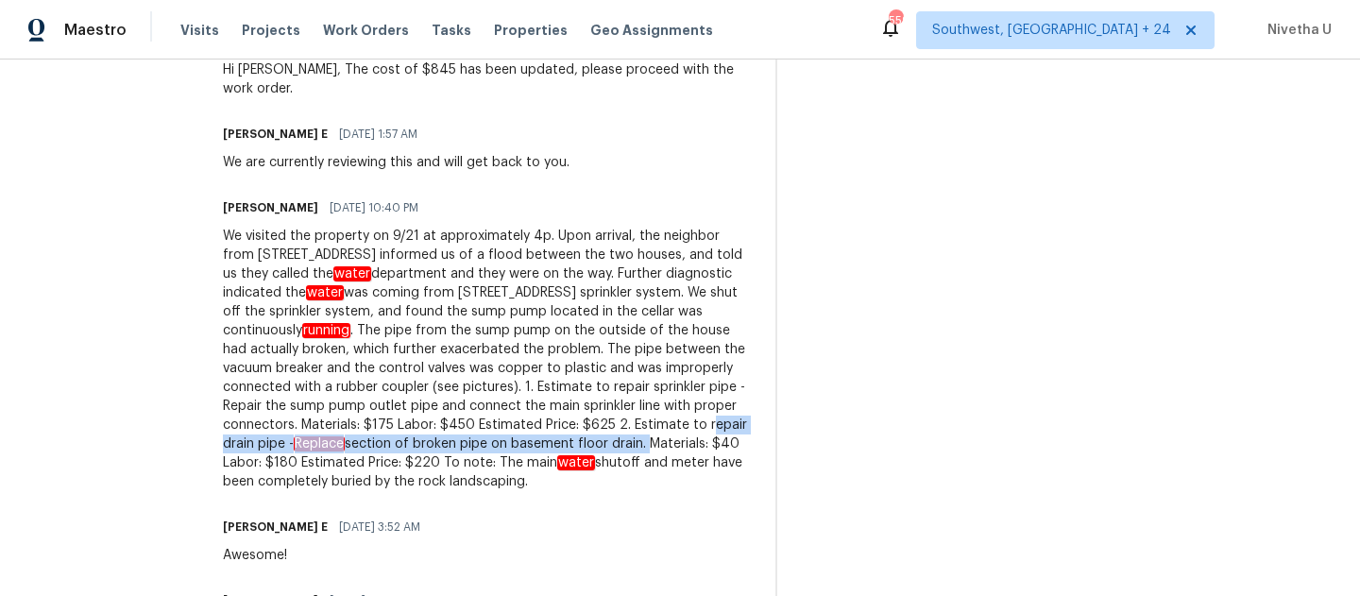
drag, startPoint x: 590, startPoint y: 385, endPoint x: 535, endPoint y: 403, distance: 58.9
click at [535, 403] on div "We visited the property on 9/21 at approximately 4p. Upon arrival, the neighbor…" at bounding box center [488, 359] width 530 height 265
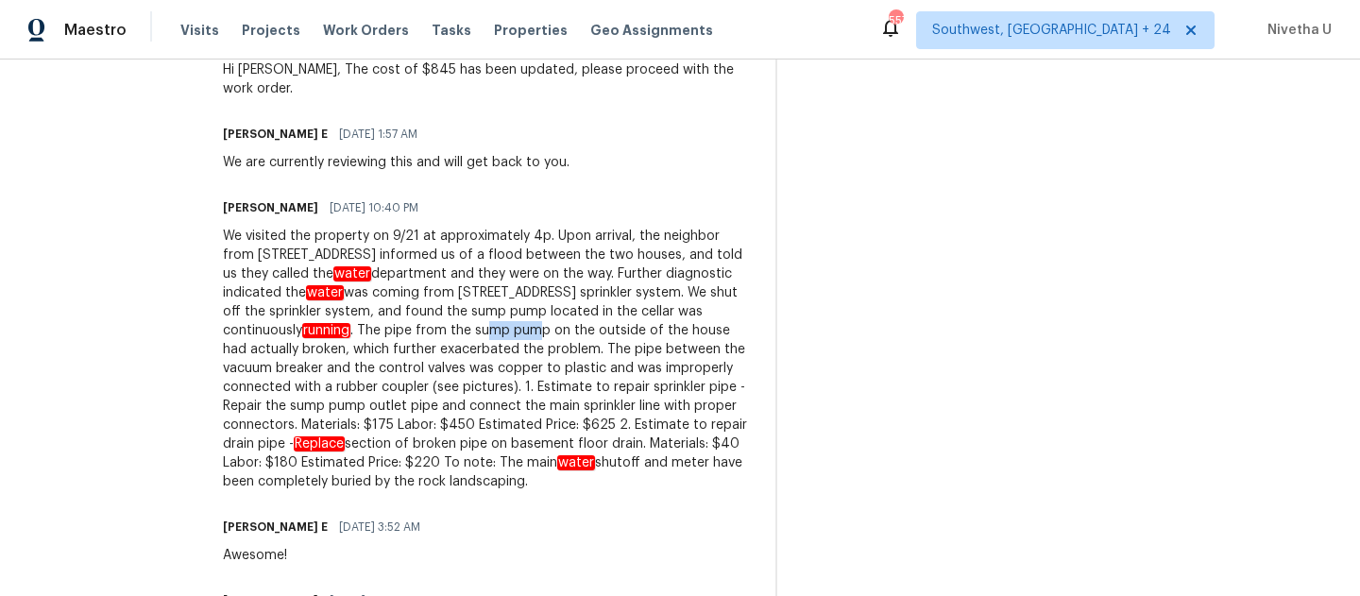
drag, startPoint x: 371, startPoint y: 297, endPoint x: 424, endPoint y: 297, distance: 52.9
click at [424, 297] on div "We visited the property on 9/21 at approximately 4p. Upon arrival, the neighbor…" at bounding box center [488, 359] width 530 height 265
click at [520, 382] on div "We visited the property on 9/21 at approximately 4p. Upon arrival, the neighbor…" at bounding box center [488, 359] width 530 height 265
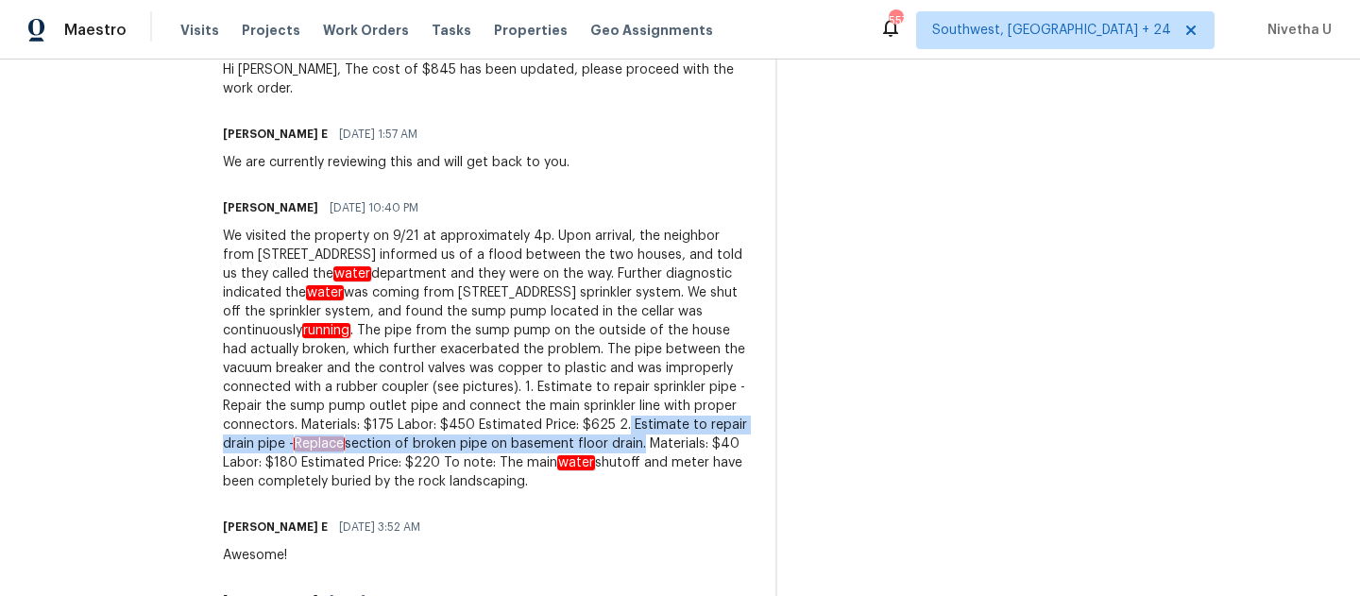
drag, startPoint x: 508, startPoint y: 382, endPoint x: 528, endPoint y: 409, distance: 33.8
click at [528, 409] on div "We visited the property on 9/21 at approximately 4p. Upon arrival, the neighbor…" at bounding box center [488, 359] width 530 height 265
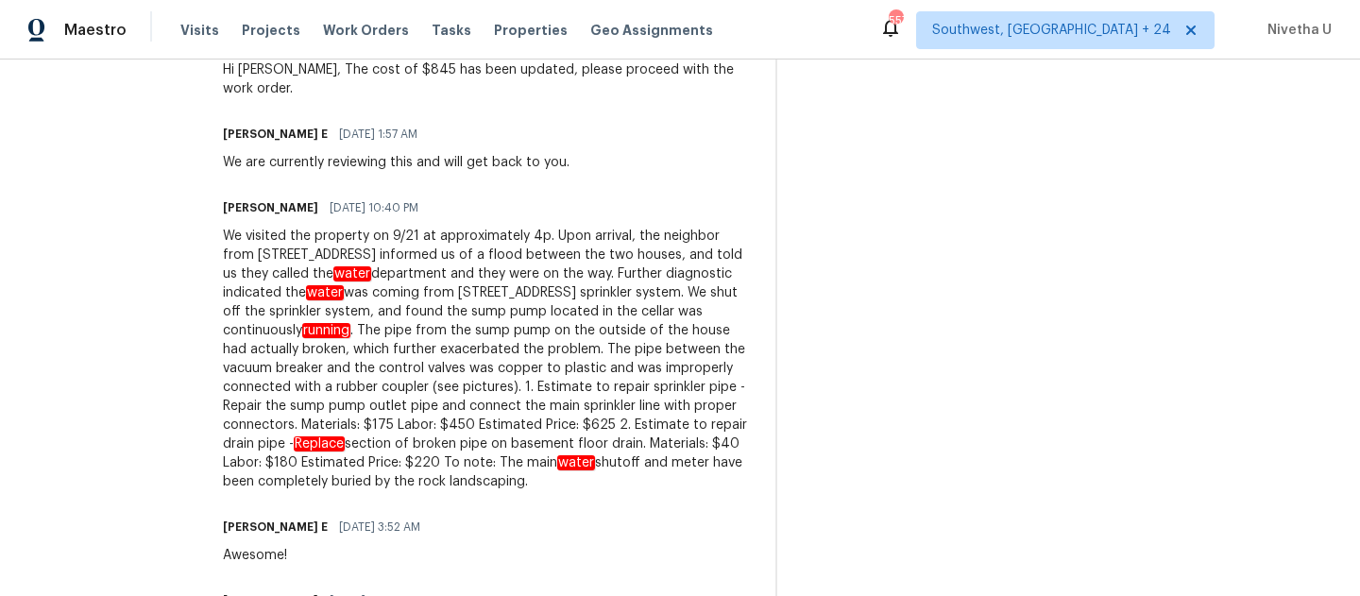
click at [573, 367] on div "We visited the property on 9/21 at approximately 4p. Upon arrival, the neighbor…" at bounding box center [488, 359] width 530 height 265
drag, startPoint x: 371, startPoint y: 350, endPoint x: 575, endPoint y: 350, distance: 204.1
click at [575, 350] on div "We visited the property on 9/21 at approximately 4p. Upon arrival, the neighbor…" at bounding box center [488, 359] width 530 height 265
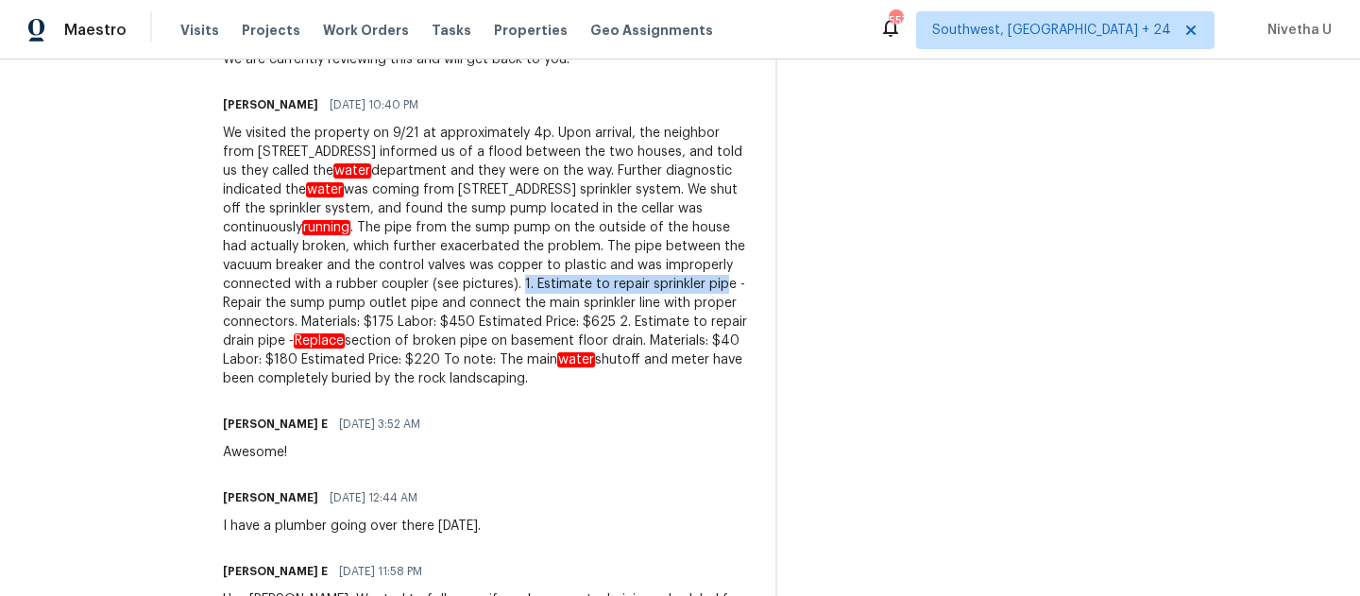
click at [447, 255] on div "We visited the property on 9/21 at approximately 4p. Upon arrival, the neighbor…" at bounding box center [488, 256] width 530 height 265
drag, startPoint x: 457, startPoint y: 251, endPoint x: 714, endPoint y: 256, distance: 257.0
click at [714, 256] on div "We visited the property on 9/21 at approximately 4p. Upon arrival, the neighbor…" at bounding box center [488, 256] width 530 height 265
click at [581, 372] on div "Trade Partner Updates [PERSON_NAME] E [DATE] 4:07 AM The work order is approved…" at bounding box center [488, 479] width 530 height 2681
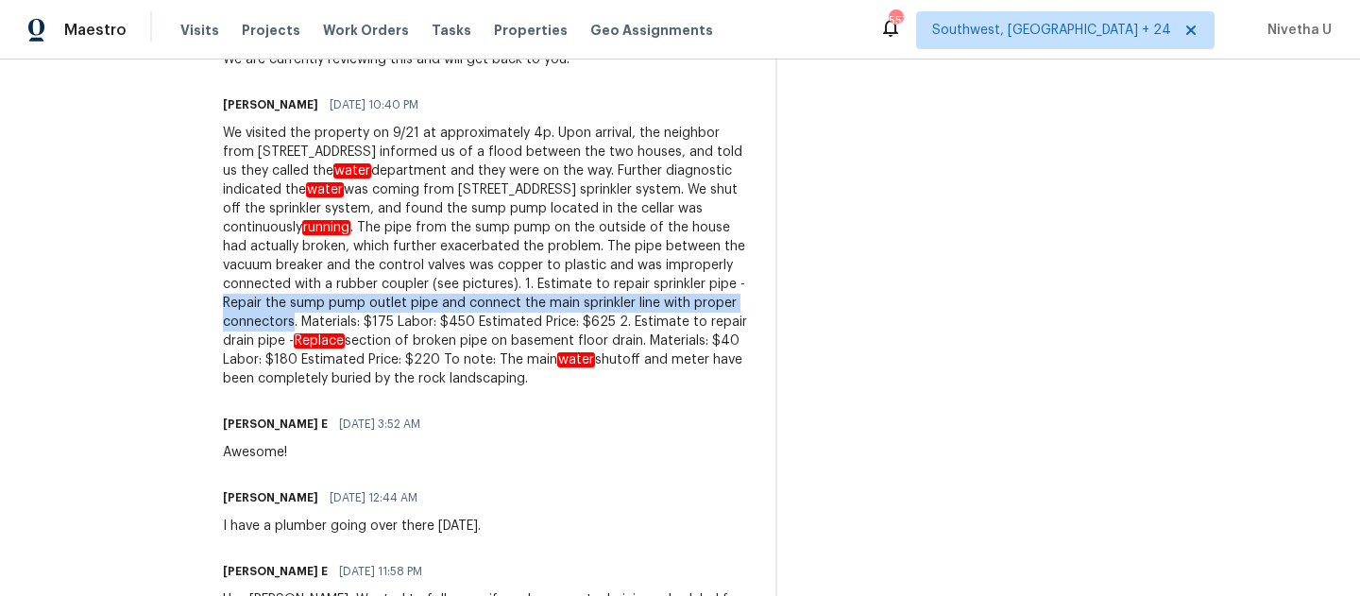
drag, startPoint x: 592, startPoint y: 248, endPoint x: 661, endPoint y: 267, distance: 71.5
click at [661, 267] on div "We visited the property on 9/21 at approximately 4p. Upon arrival, the neighbor…" at bounding box center [488, 256] width 530 height 265
copy div "Repair the sump pump outlet pipe and connect the main sprinkler line with prope…"
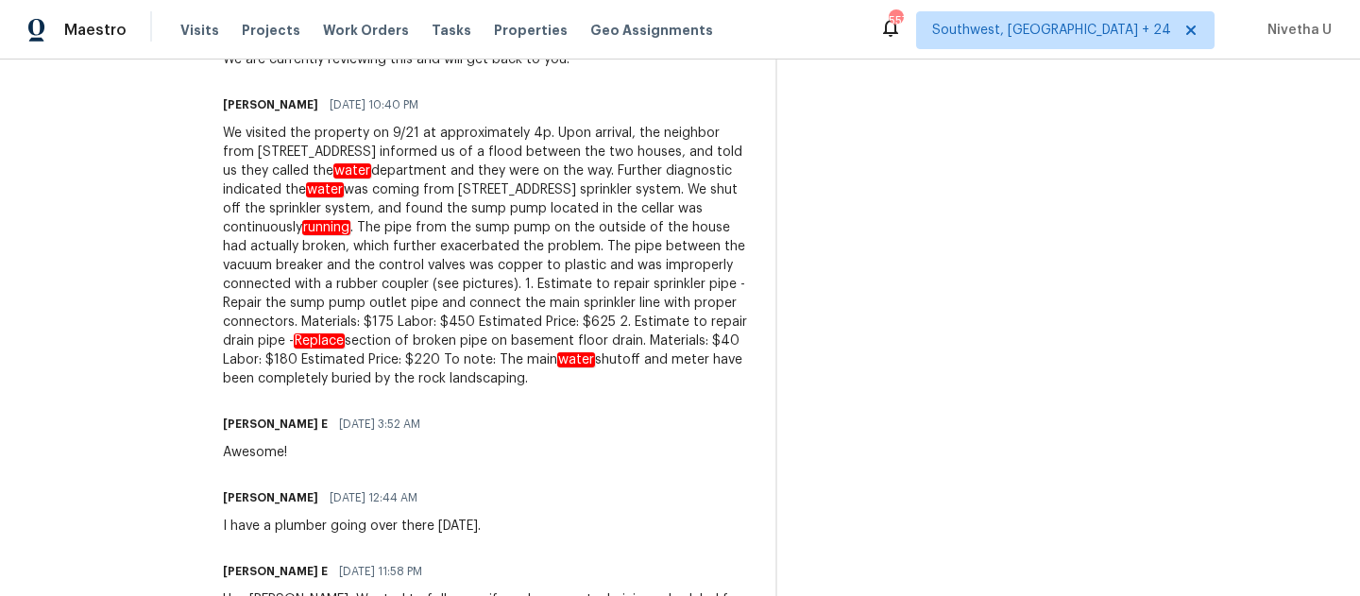
click at [653, 411] on div "[PERSON_NAME] E [DATE] 3:52 AM Awesome!" at bounding box center [488, 436] width 530 height 51
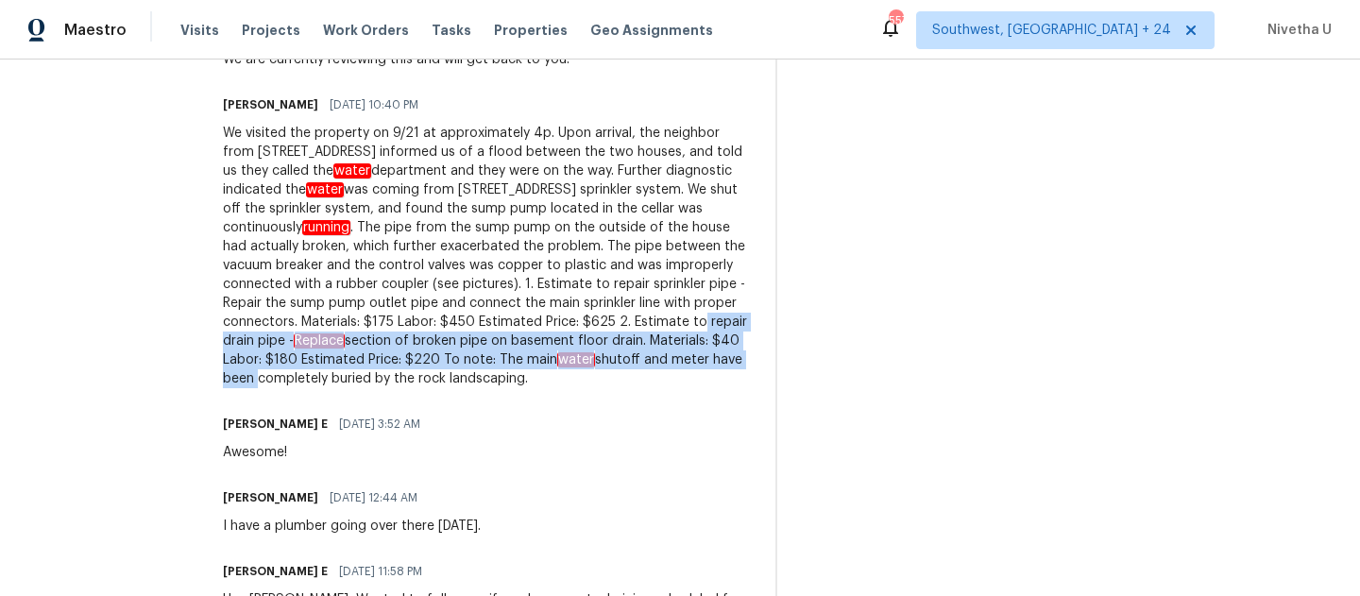
drag, startPoint x: 582, startPoint y: 284, endPoint x: 694, endPoint y: 316, distance: 116.7
click at [694, 316] on div "We visited the property on 9/21 at approximately 4p. Upon arrival, the neighbor…" at bounding box center [488, 256] width 530 height 265
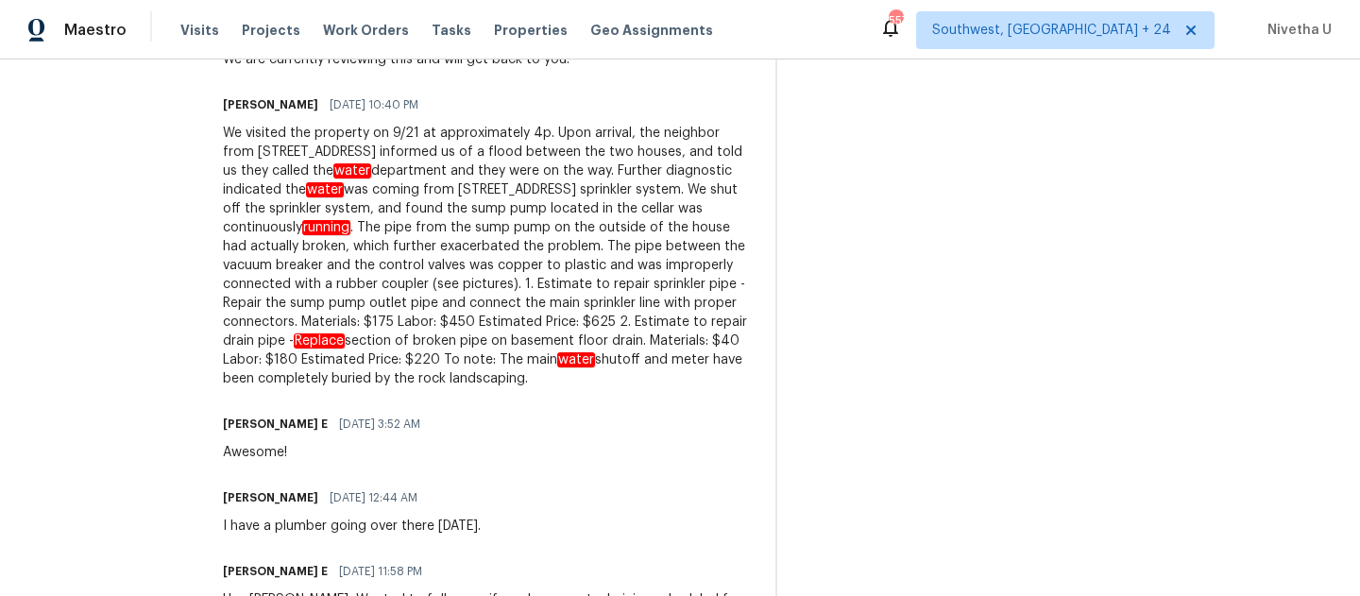
click at [684, 411] on div "[PERSON_NAME] E [DATE] 3:52 AM Awesome!" at bounding box center [488, 436] width 530 height 51
drag, startPoint x: 182, startPoint y: 304, endPoint x: 533, endPoint y: 306, distance: 350.5
click at [533, 306] on div "All work orders [STREET_ADDRESS] Home details Vendor Info That One Guy Installa…" at bounding box center [680, 203] width 1360 height 3293
copy div "Replace section of broken pipe on basement floor drain."
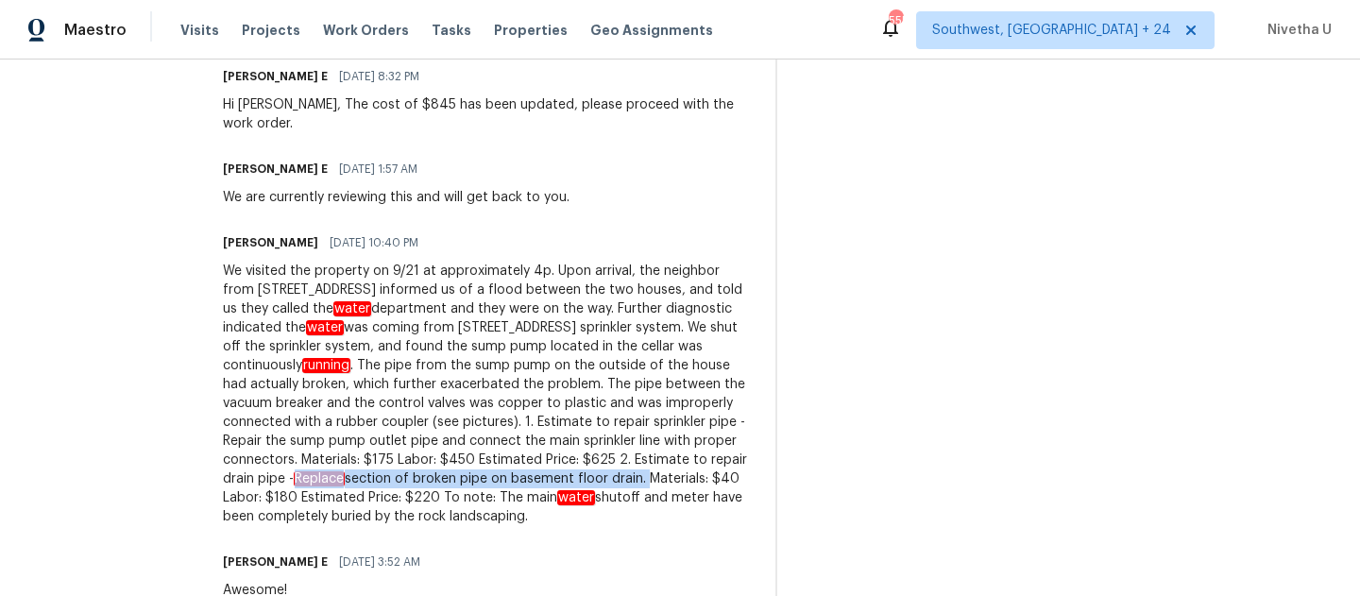
scroll to position [1381, 0]
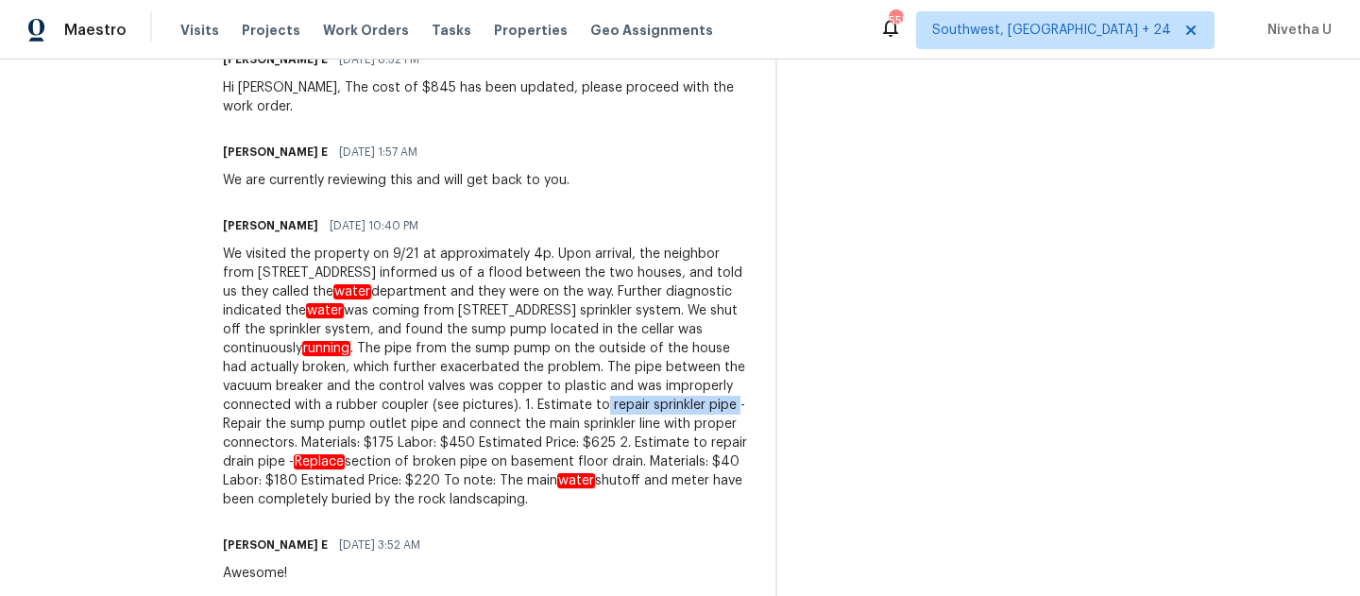
drag, startPoint x: 453, startPoint y: 372, endPoint x: 584, endPoint y: 374, distance: 130.4
click at [584, 374] on div "We visited the property on 9/21 at approximately 4p. Upon arrival, the neighbor…" at bounding box center [488, 377] width 530 height 265
copy div "repair sprinkler pipe"
